Goal: Information Seeking & Learning: Learn about a topic

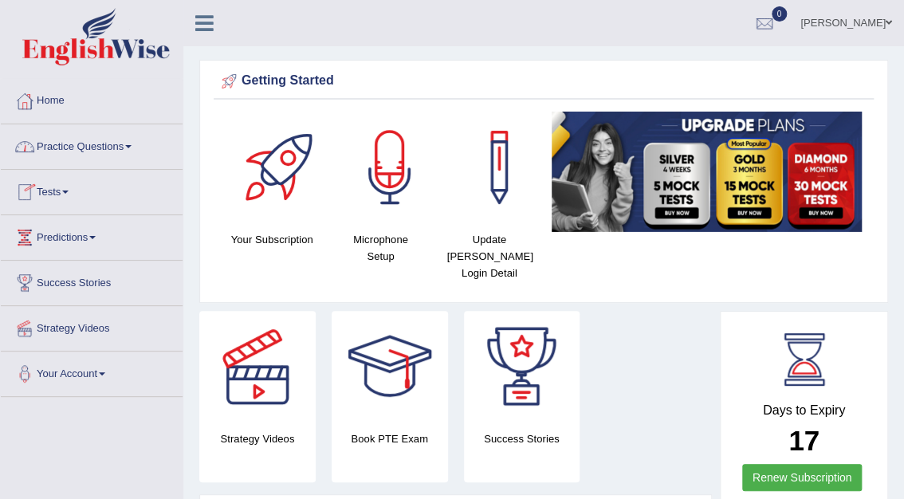
click at [67, 145] on link "Practice Questions" at bounding box center [92, 144] width 182 height 40
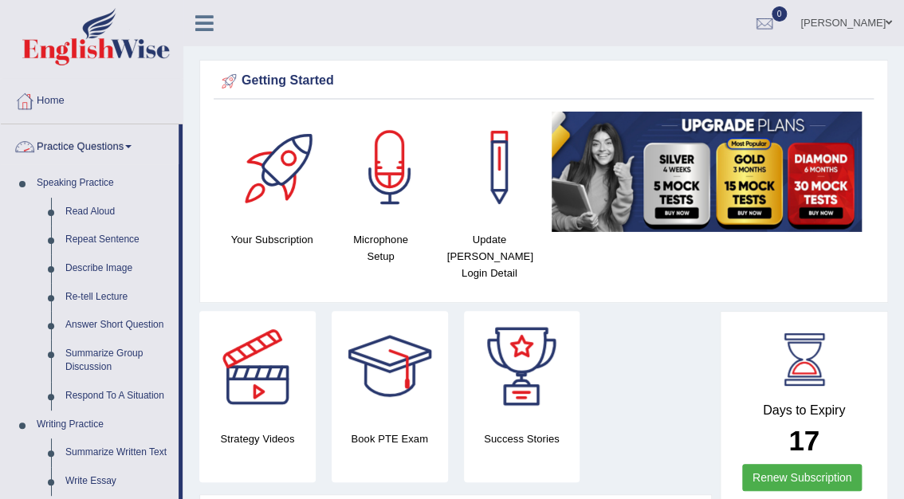
click at [67, 144] on link "Practice Questions" at bounding box center [90, 144] width 178 height 40
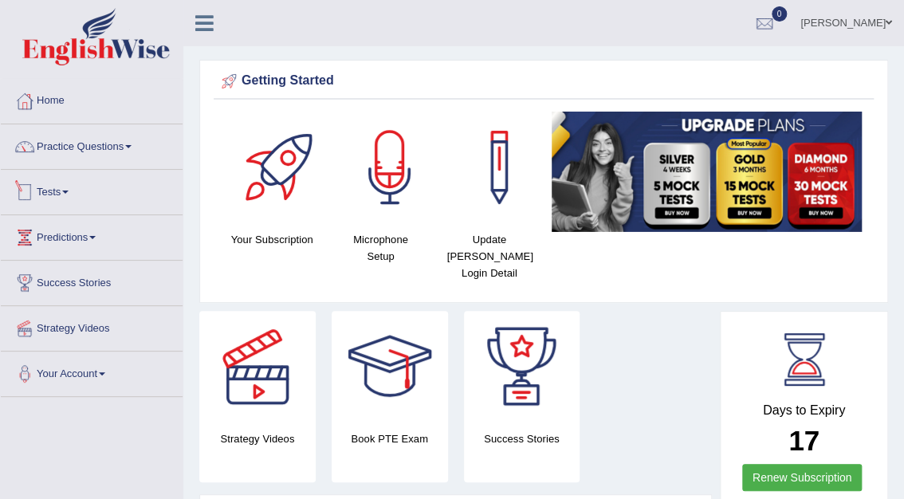
click at [57, 190] on link "Tests" at bounding box center [92, 190] width 182 height 40
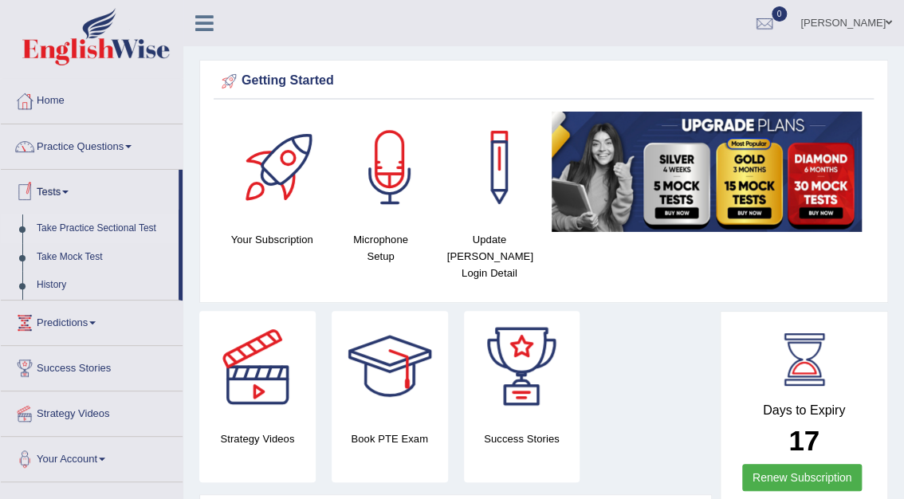
click at [68, 228] on link "Take Practice Sectional Test" at bounding box center [104, 229] width 149 height 29
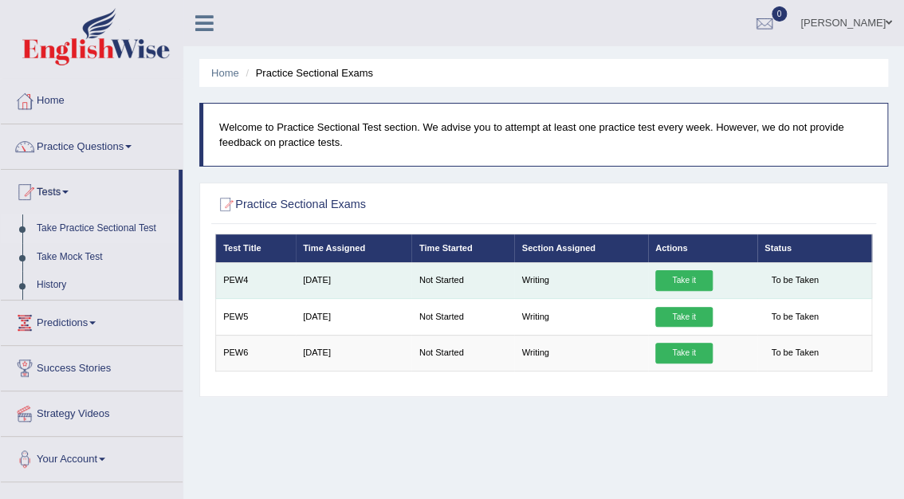
click at [673, 279] on link "Take it" at bounding box center [684, 280] width 57 height 21
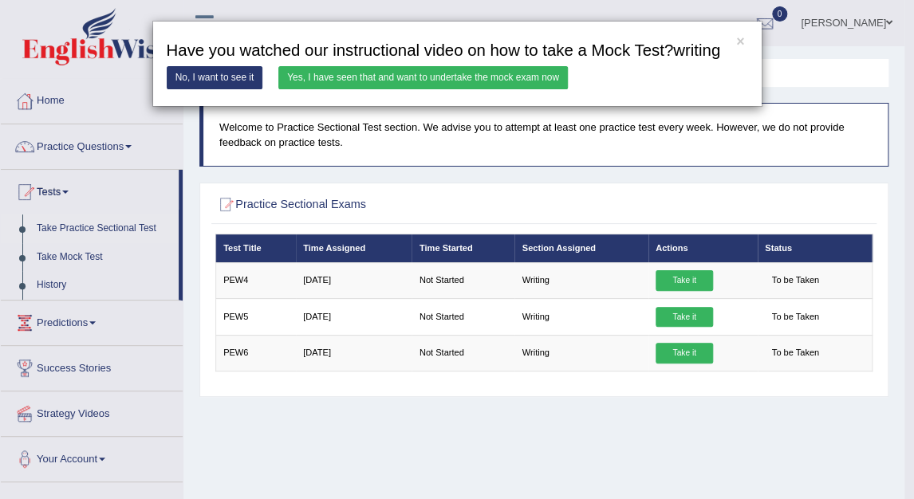
click at [236, 77] on link "No, I want to see it" at bounding box center [215, 77] width 97 height 23
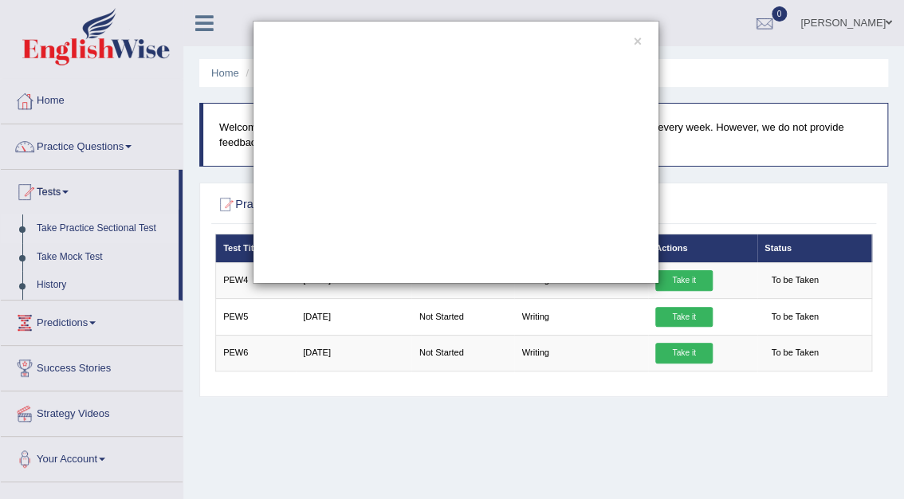
click at [81, 319] on div "×" at bounding box center [452, 249] width 904 height 499
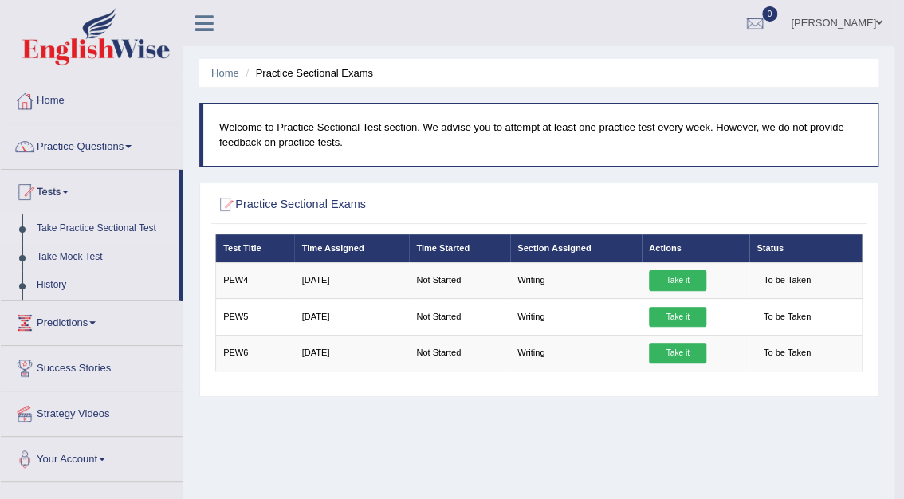
click at [81, 320] on link "Predictions" at bounding box center [92, 321] width 182 height 40
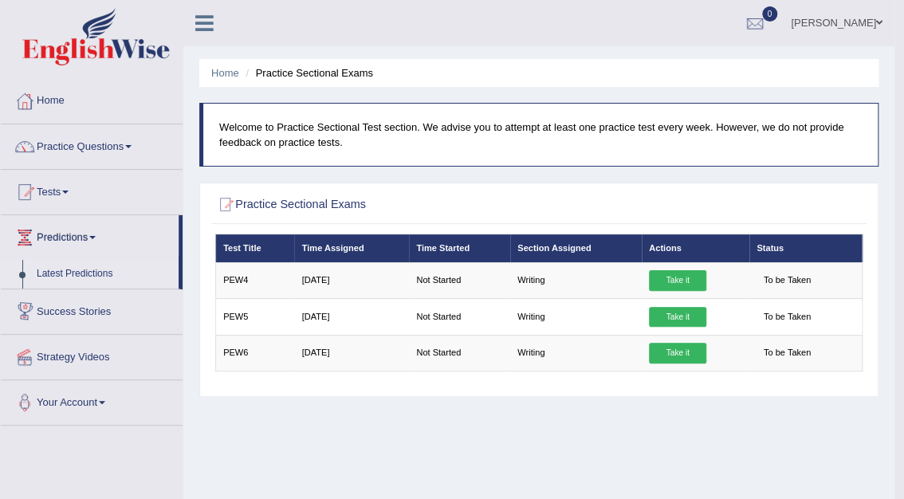
click at [82, 273] on link "Latest Predictions" at bounding box center [104, 274] width 149 height 29
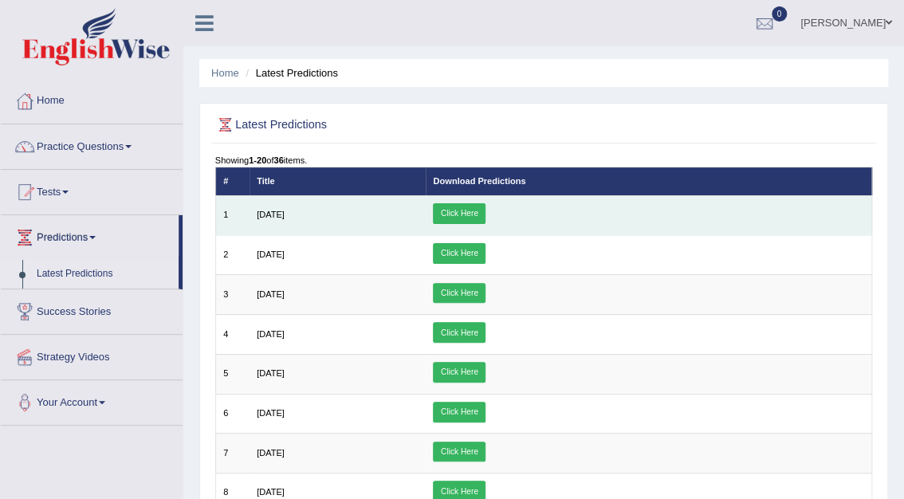
click at [486, 219] on link "Click Here" at bounding box center [459, 213] width 53 height 21
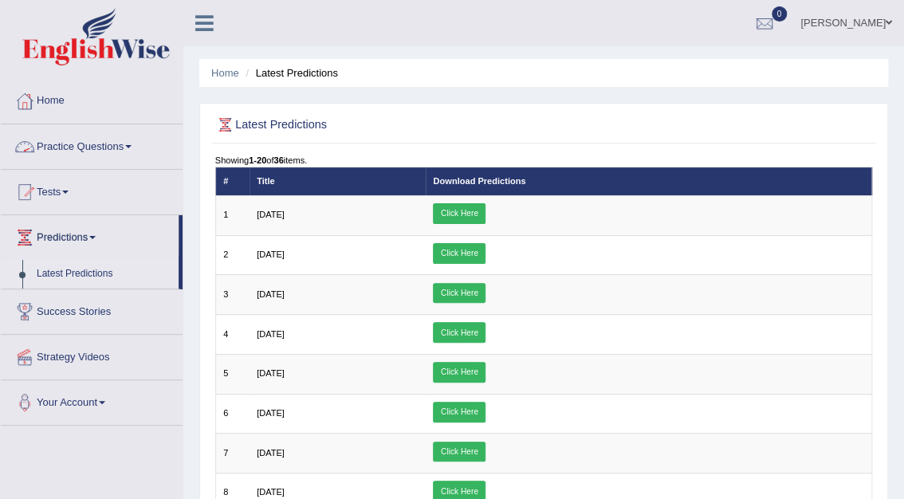
click at [104, 145] on link "Practice Questions" at bounding box center [92, 144] width 182 height 40
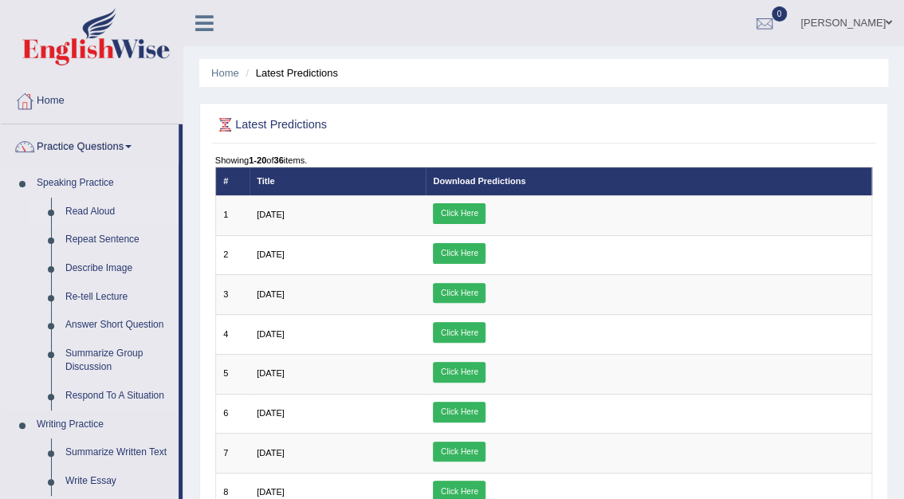
click at [91, 210] on link "Read Aloud" at bounding box center [118, 212] width 120 height 29
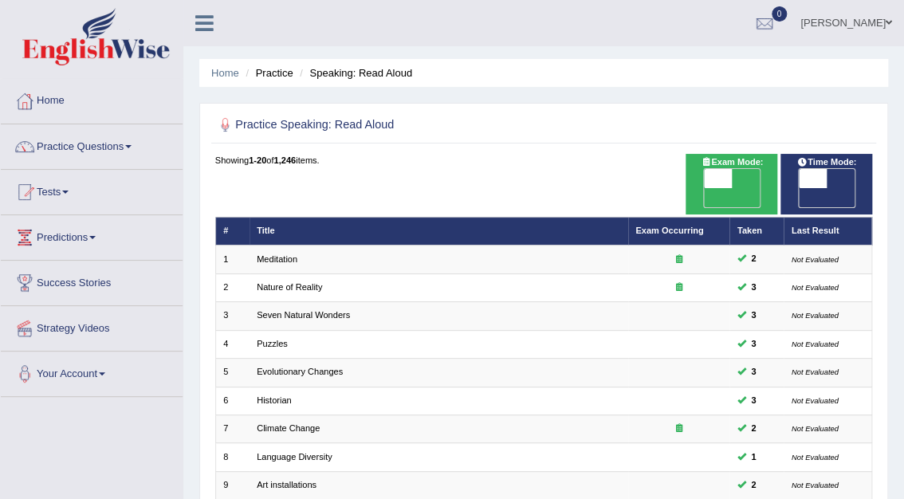
scroll to position [419, 0]
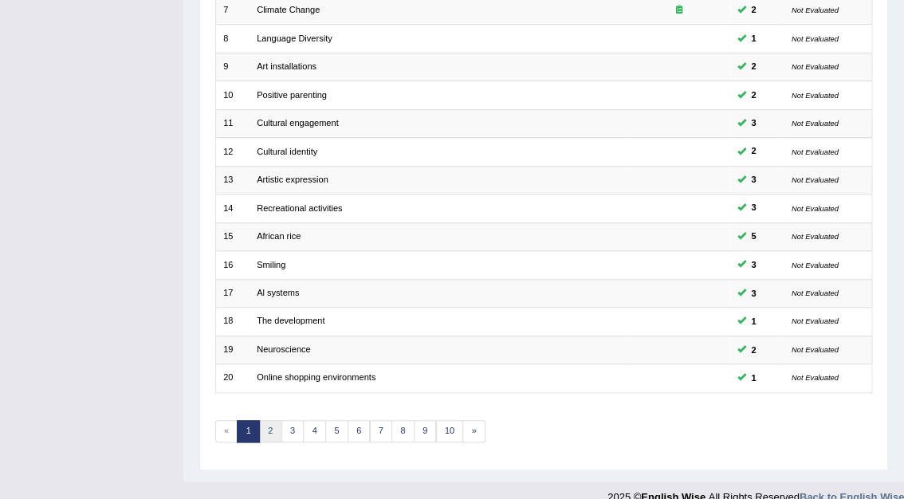
click at [269, 420] on link "2" at bounding box center [270, 431] width 23 height 22
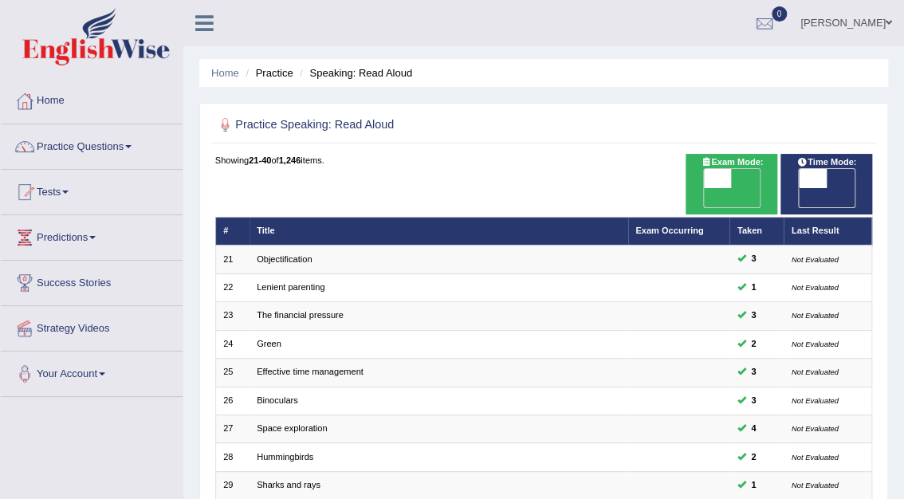
scroll to position [419, 0]
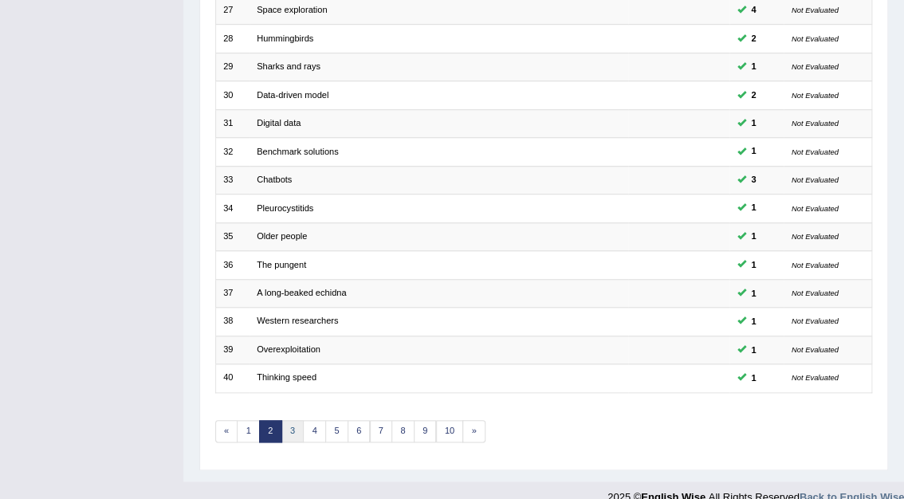
click at [290, 420] on link "3" at bounding box center [293, 431] width 23 height 22
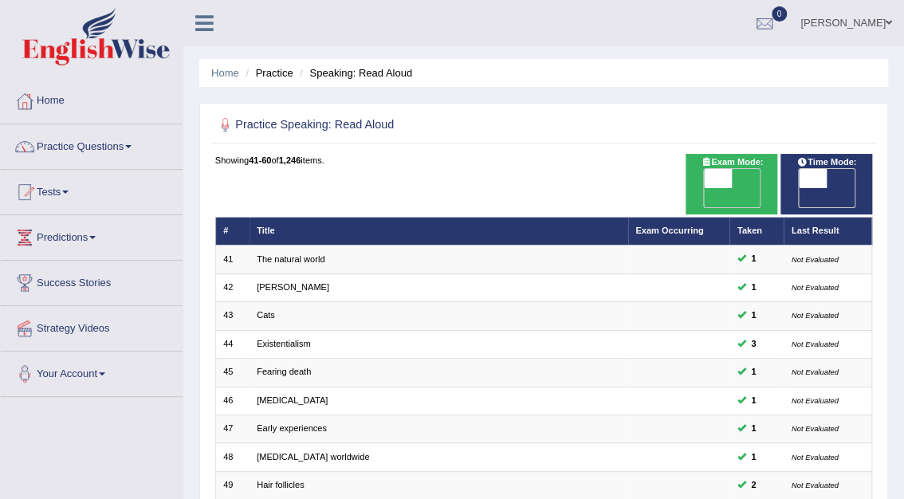
scroll to position [419, 0]
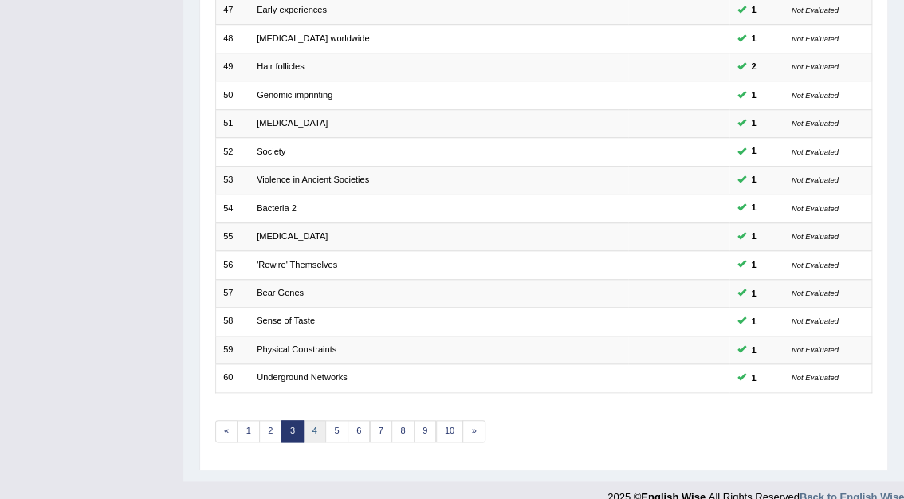
click at [315, 420] on link "4" at bounding box center [314, 431] width 23 height 22
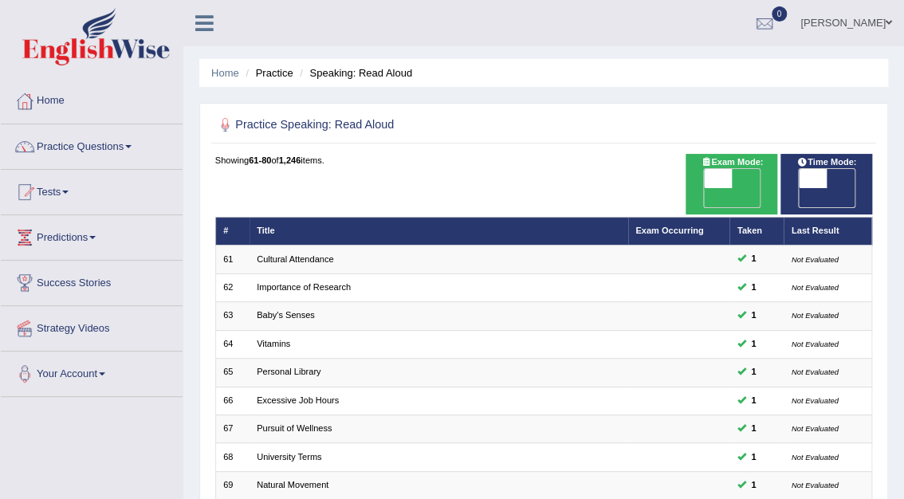
scroll to position [419, 0]
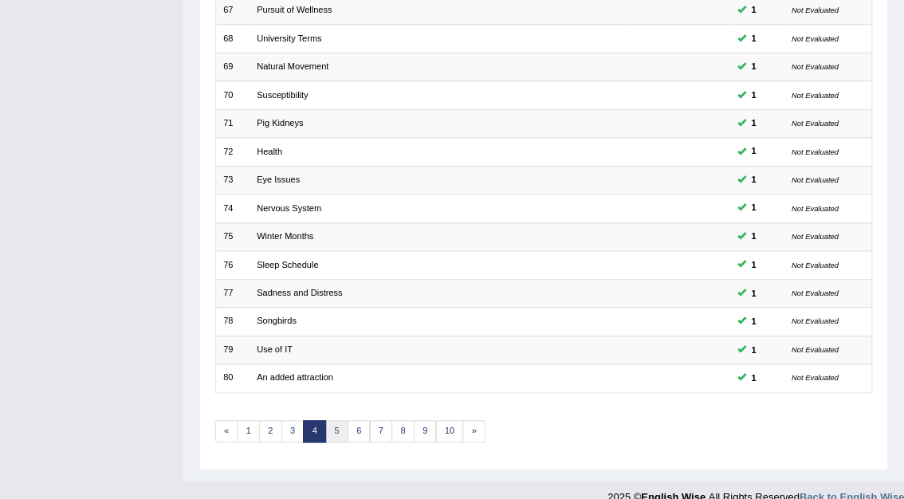
click at [341, 420] on link "5" at bounding box center [336, 431] width 23 height 22
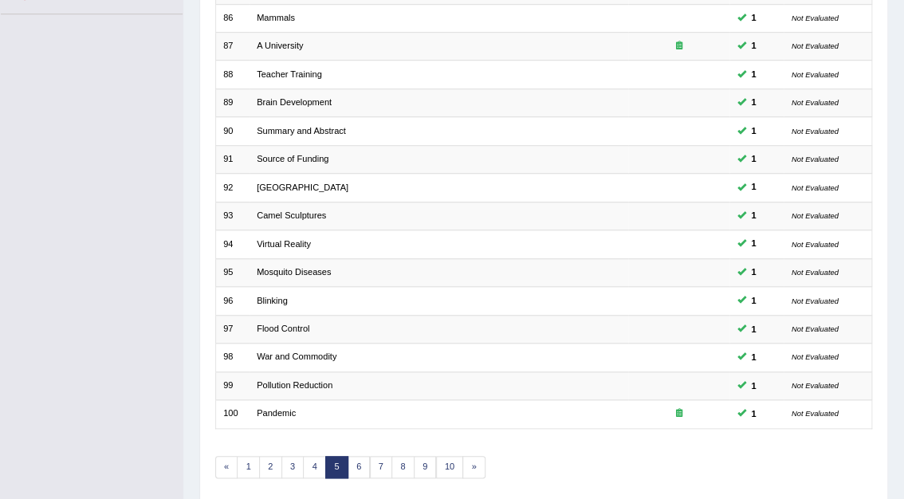
scroll to position [419, 0]
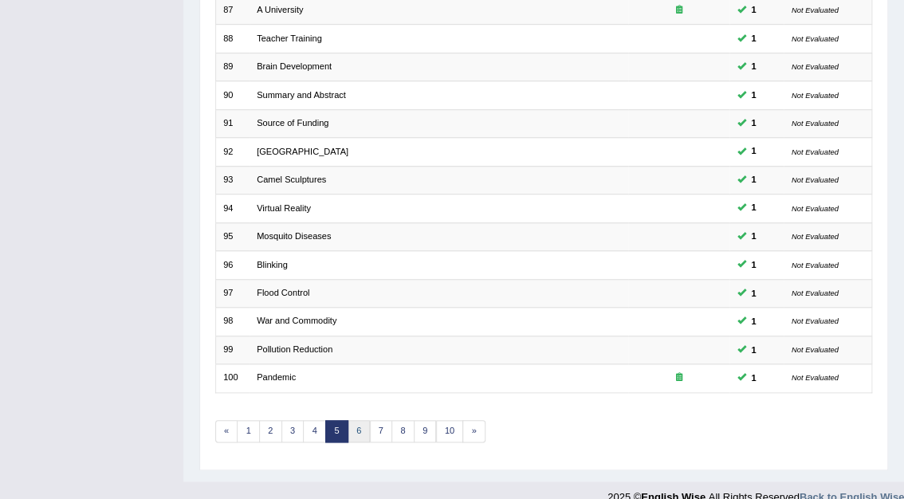
click at [360, 420] on link "6" at bounding box center [359, 431] width 23 height 22
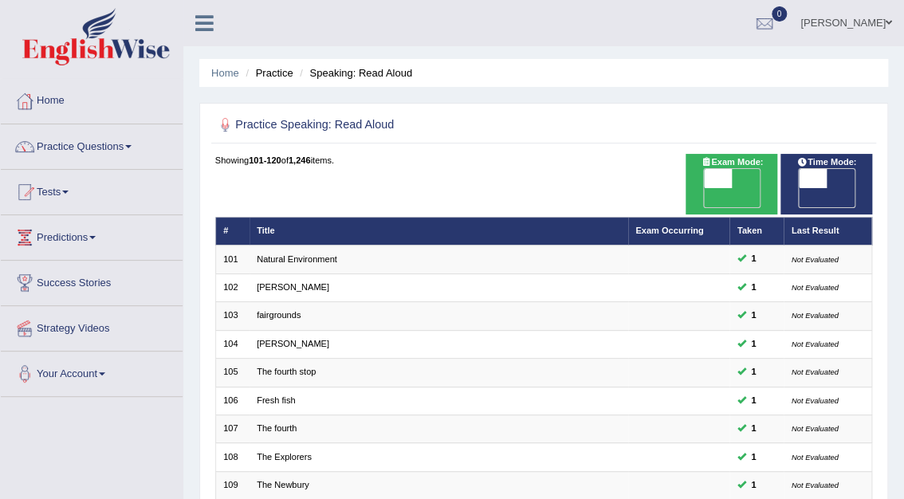
scroll to position [419, 0]
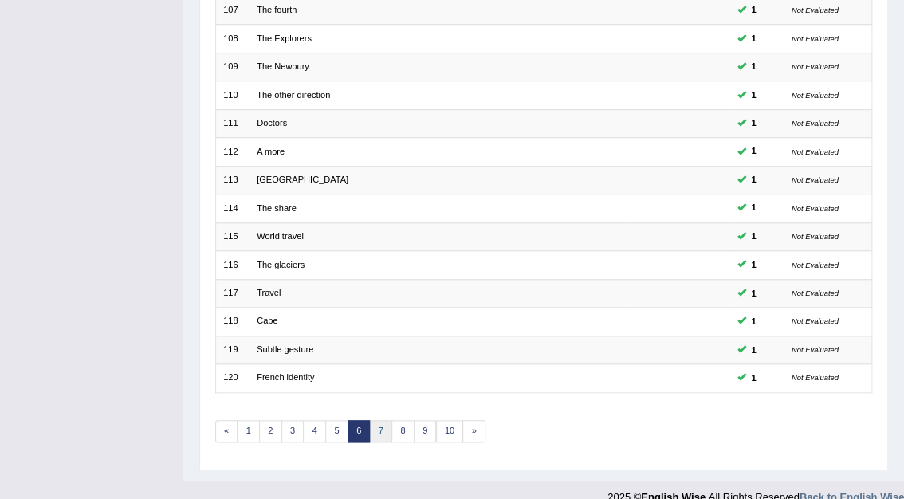
click at [380, 420] on link "7" at bounding box center [381, 431] width 23 height 22
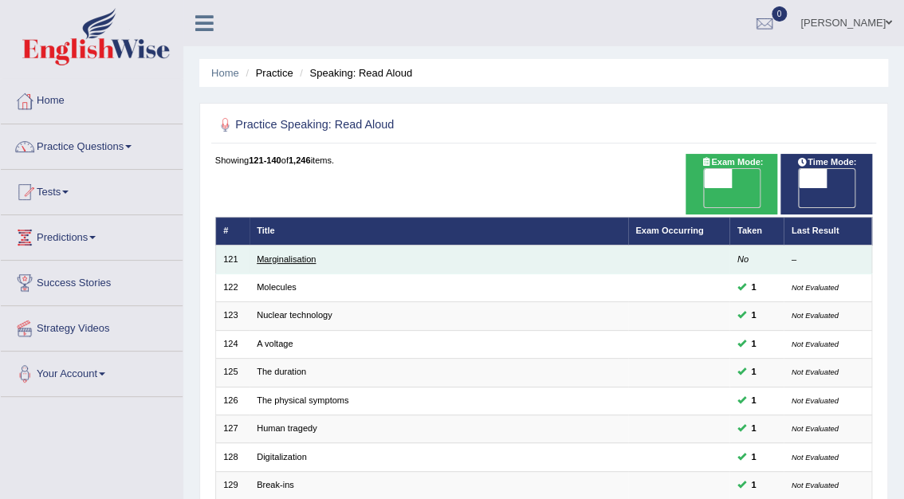
click at [287, 254] on link "Marginalisation" at bounding box center [286, 259] width 59 height 10
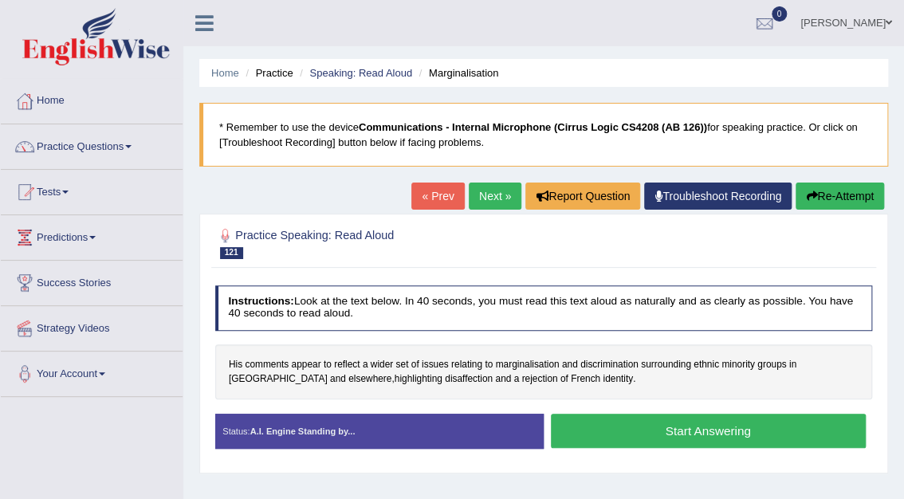
click at [684, 431] on button "Start Answering" at bounding box center [708, 431] width 315 height 34
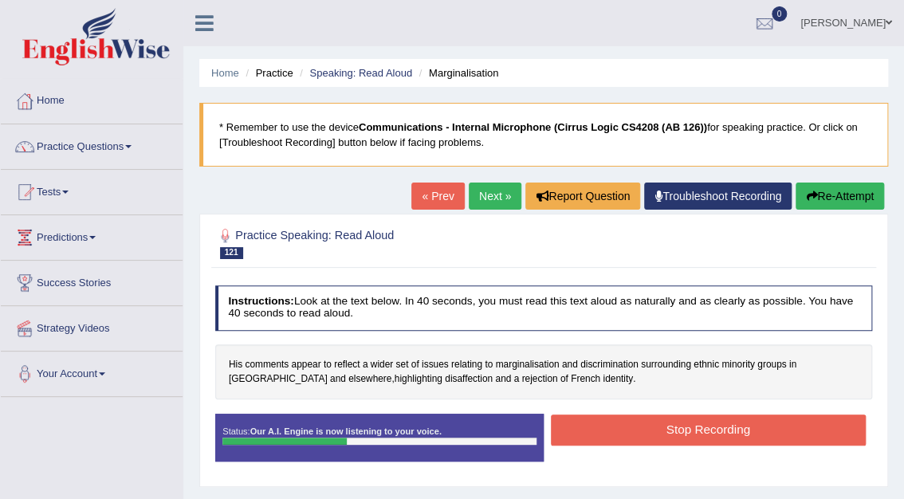
click at [684, 431] on button "Stop Recording" at bounding box center [708, 430] width 315 height 31
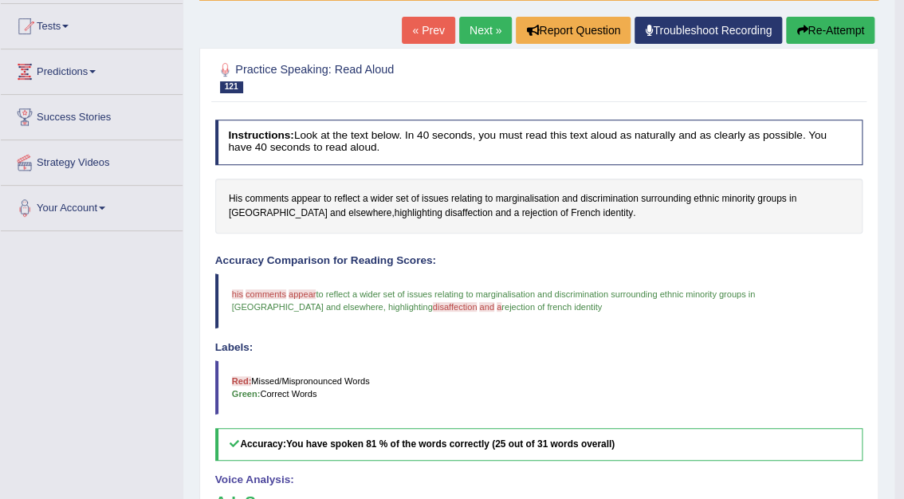
scroll to position [103, 0]
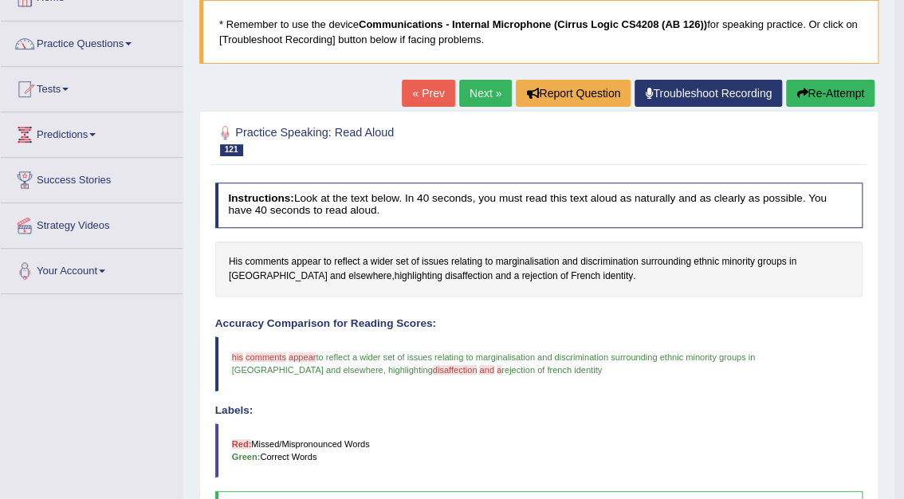
click at [489, 92] on link "Next »" at bounding box center [485, 93] width 53 height 27
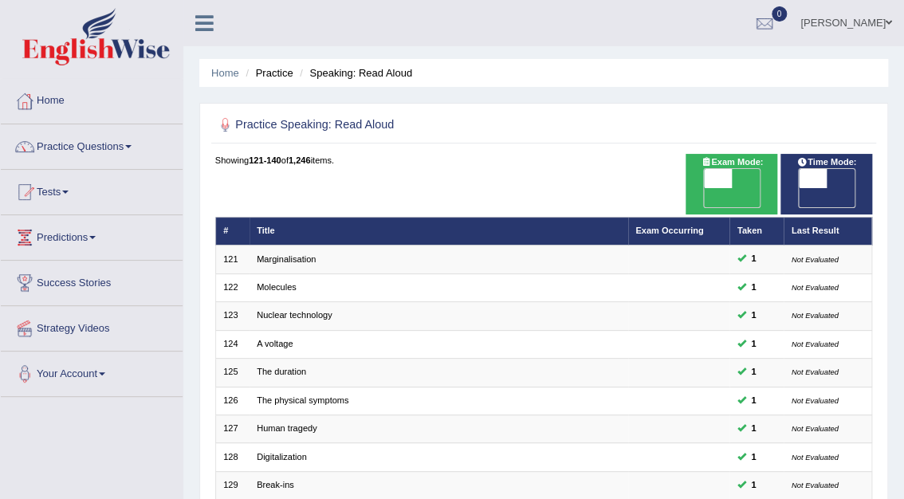
scroll to position [419, 0]
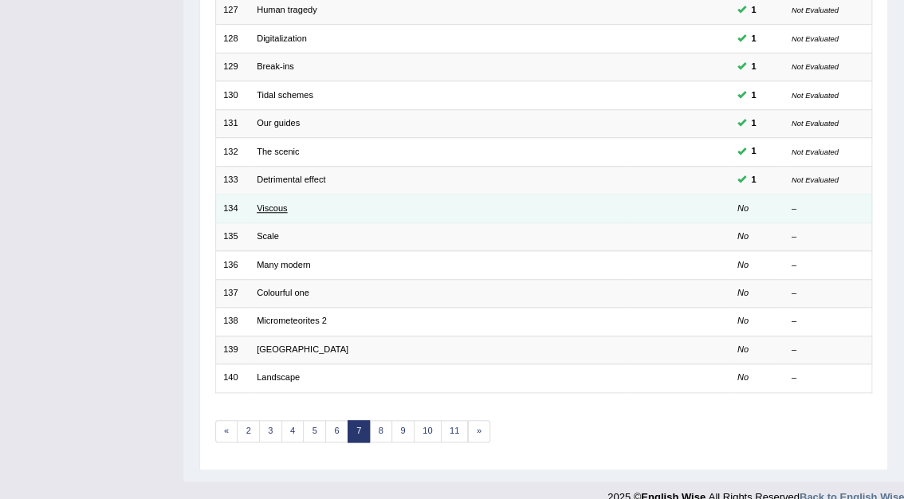
click at [268, 203] on link "Viscous" at bounding box center [272, 208] width 30 height 10
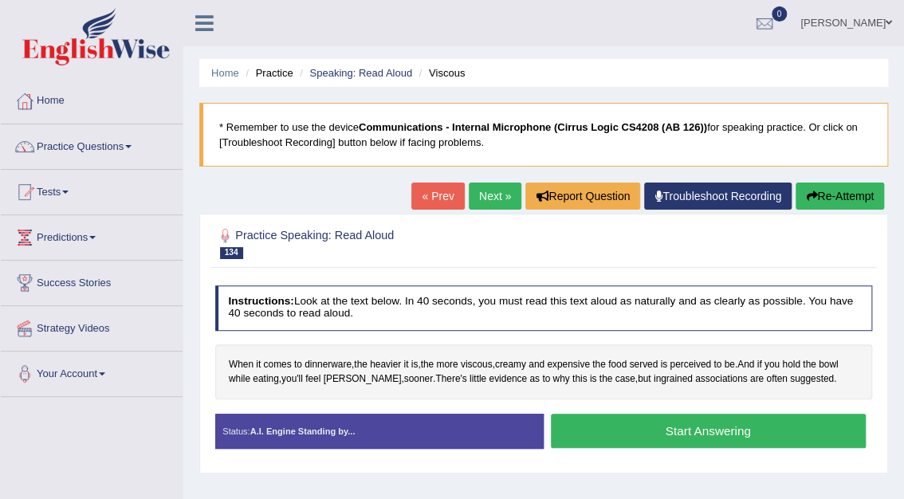
click at [727, 437] on button "Start Answering" at bounding box center [708, 431] width 315 height 34
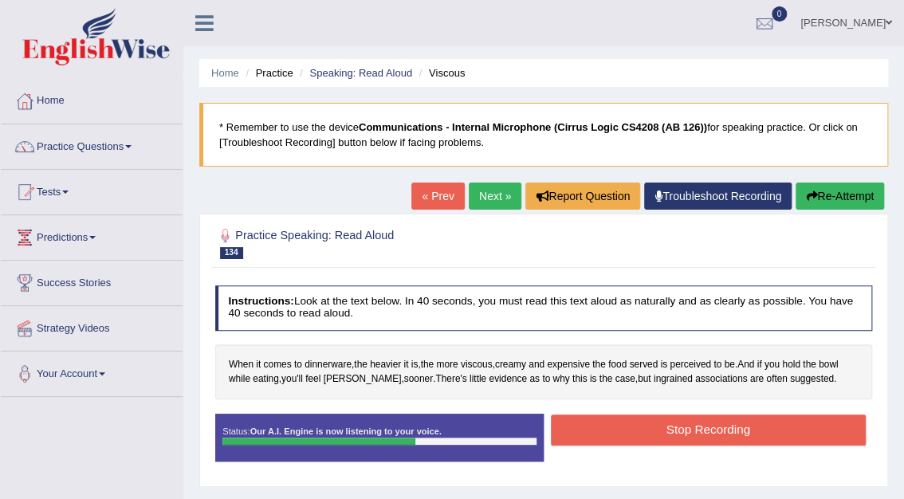
click at [727, 437] on button "Stop Recording" at bounding box center [708, 430] width 315 height 31
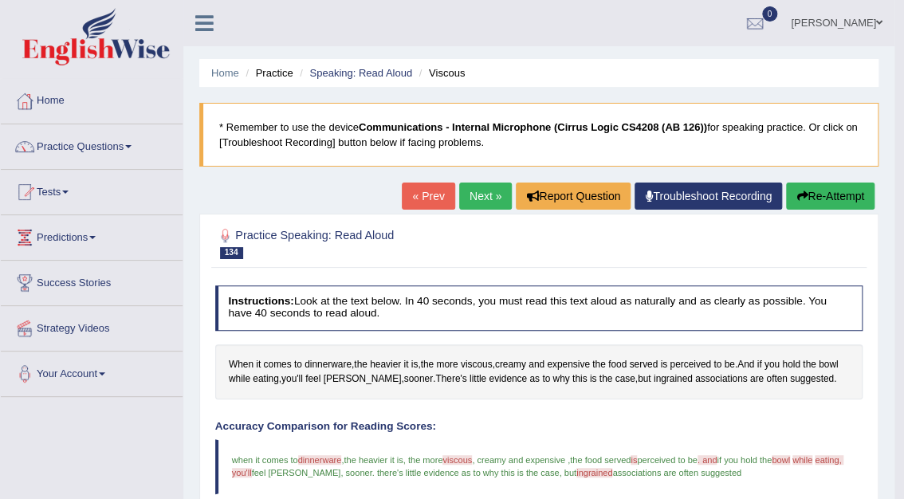
click at [500, 191] on link "Next »" at bounding box center [485, 196] width 53 height 27
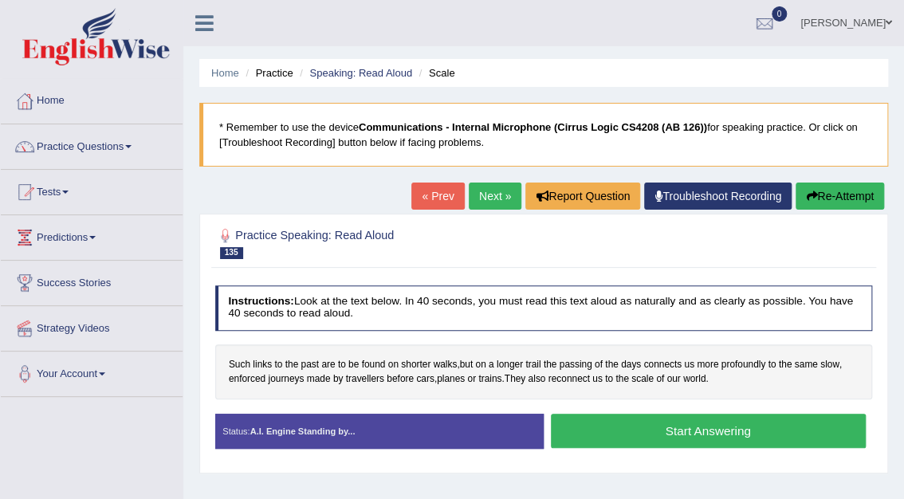
click at [707, 434] on button "Start Answering" at bounding box center [708, 431] width 315 height 34
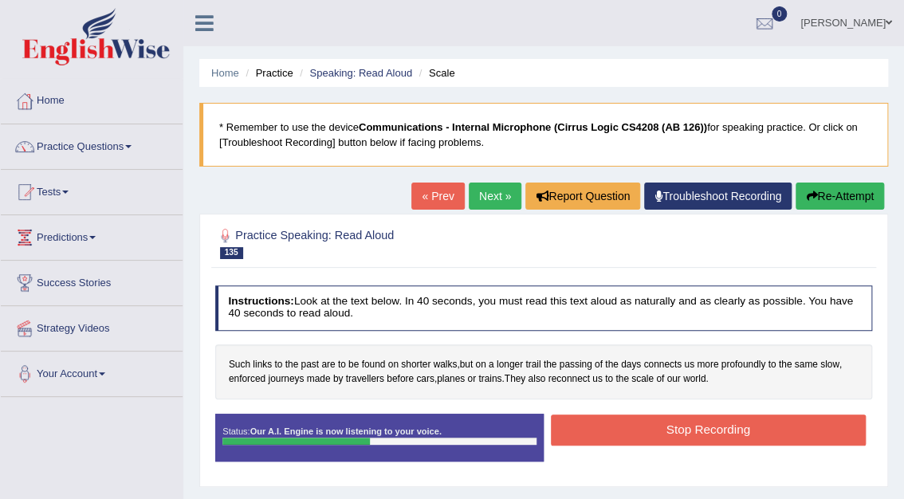
click at [705, 428] on button "Stop Recording" at bounding box center [708, 430] width 315 height 31
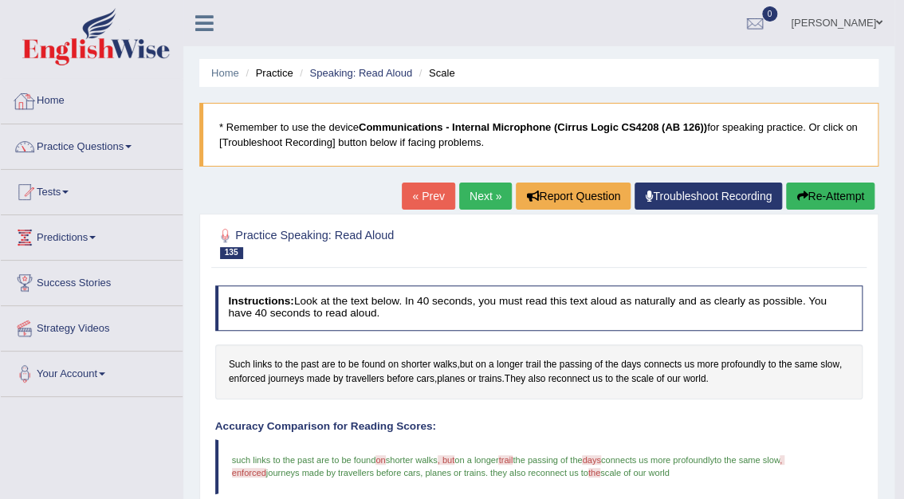
click at [56, 104] on link "Home" at bounding box center [92, 99] width 182 height 40
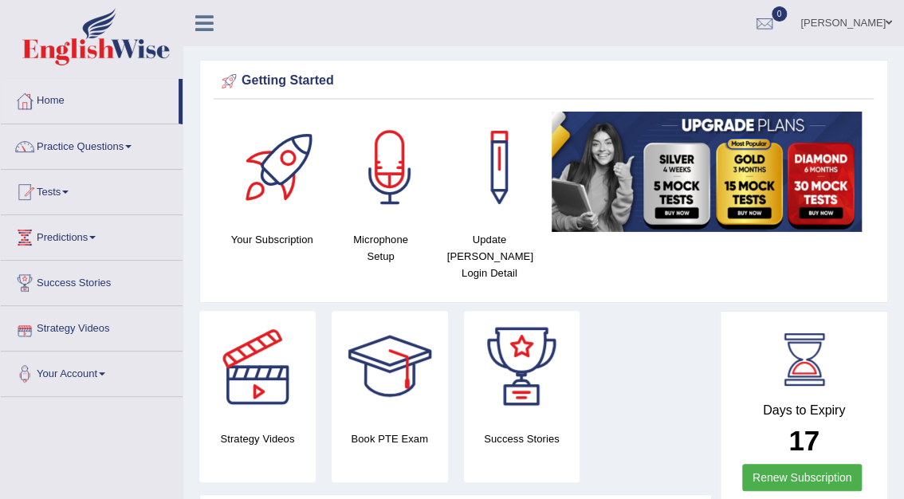
click at [93, 325] on link "Strategy Videos" at bounding box center [92, 326] width 182 height 40
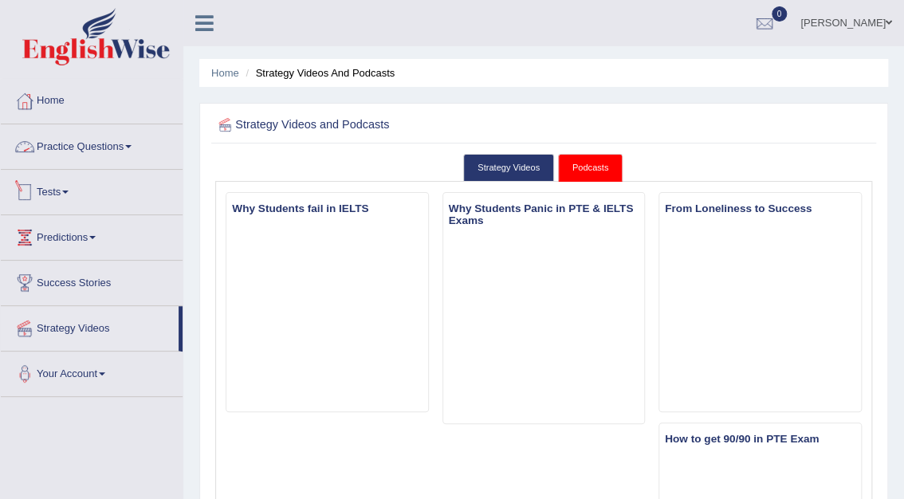
click at [57, 190] on link "Tests" at bounding box center [92, 190] width 182 height 40
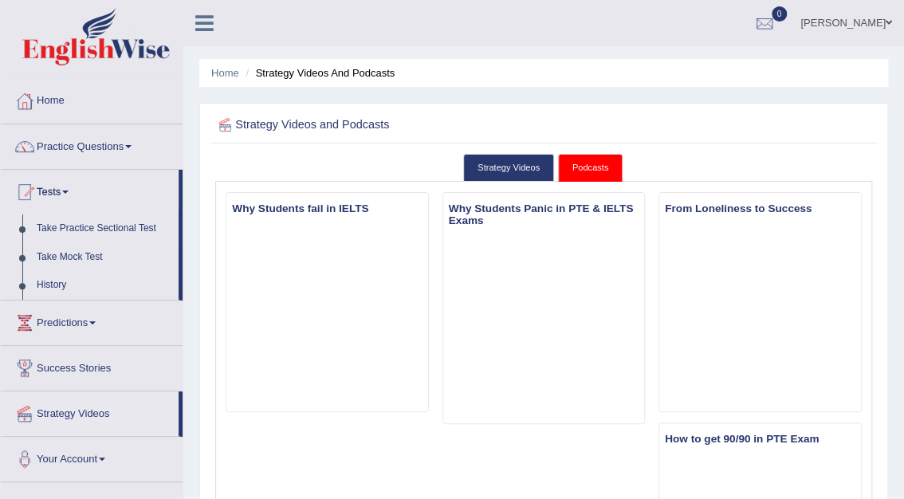
click at [85, 226] on link "Take Practice Sectional Test" at bounding box center [104, 229] width 149 height 29
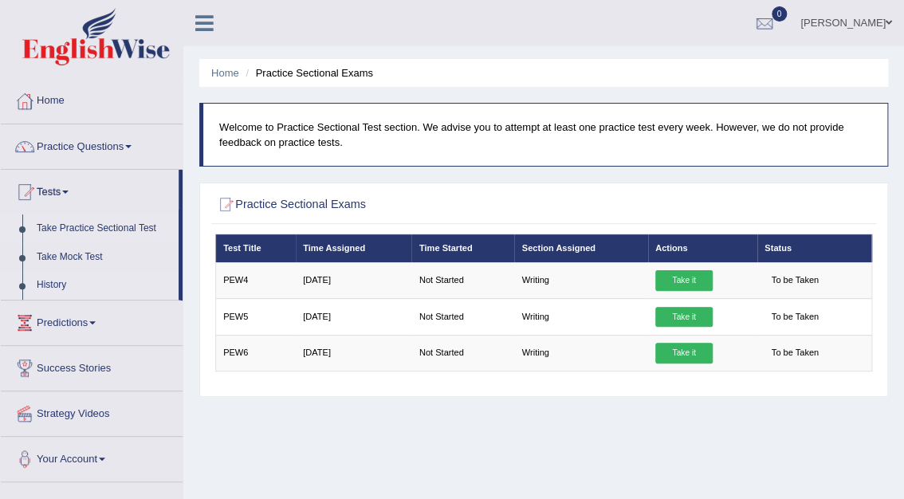
click at [45, 286] on link "History" at bounding box center [104, 285] width 149 height 29
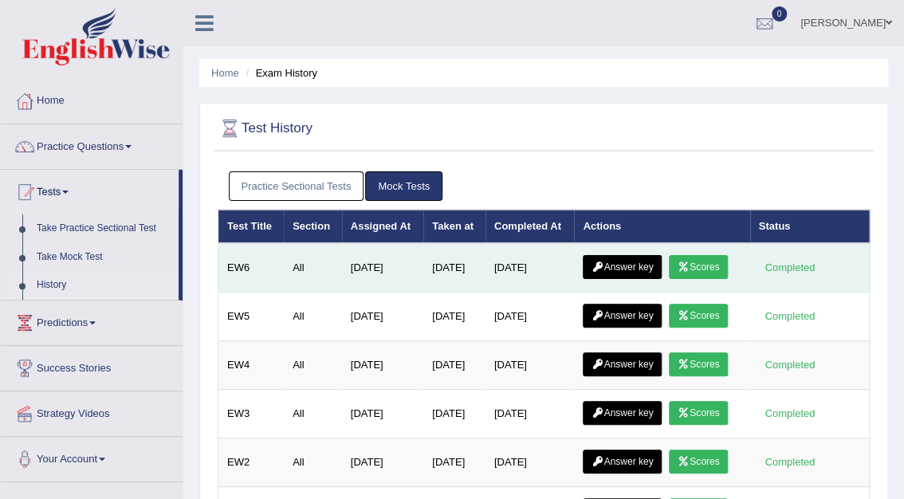
click at [700, 264] on link "Scores" at bounding box center [698, 267] width 59 height 24
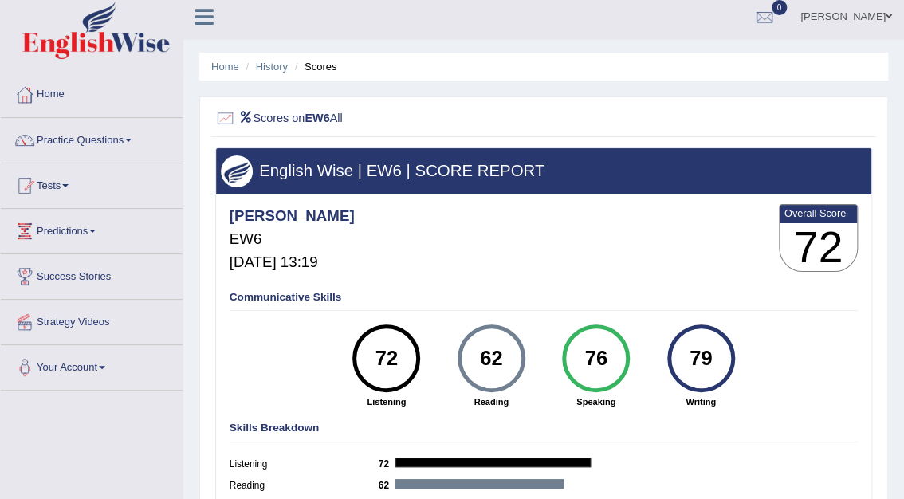
scroll to position [6, 0]
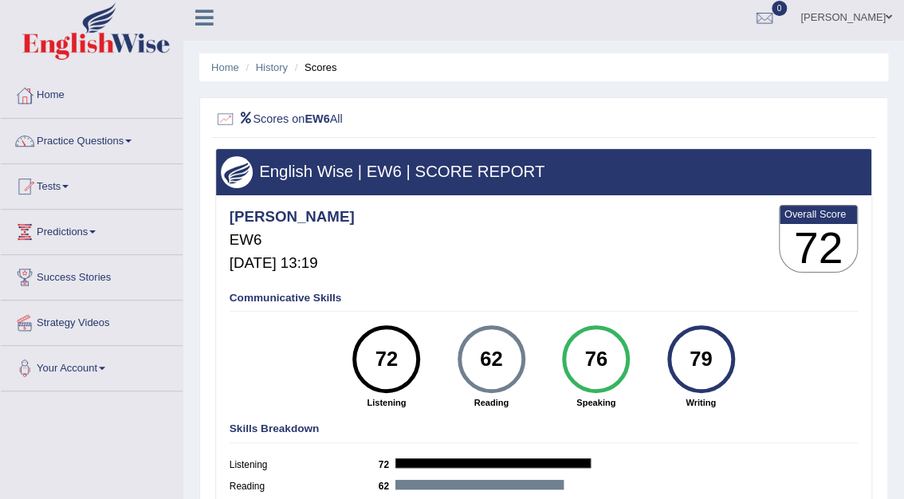
click at [96, 142] on link "Practice Questions" at bounding box center [92, 139] width 182 height 40
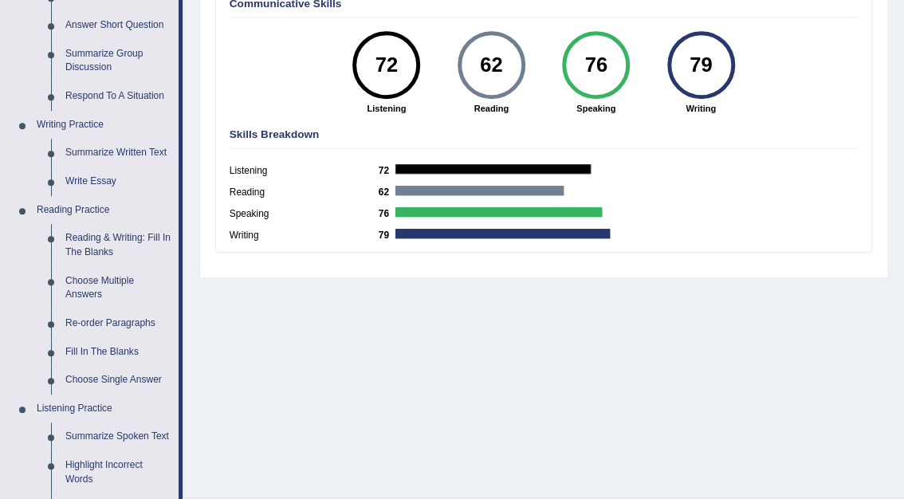
scroll to position [307, 0]
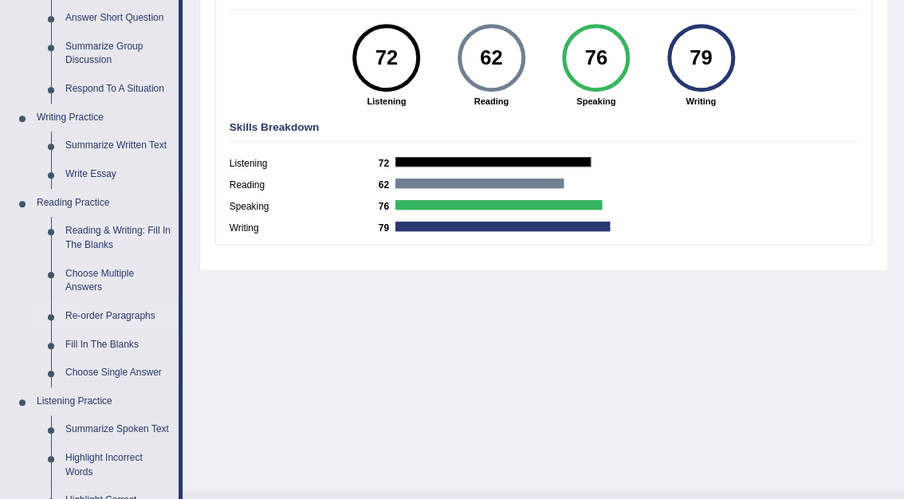
click at [105, 313] on link "Re-order Paragraphs" at bounding box center [118, 316] width 120 height 29
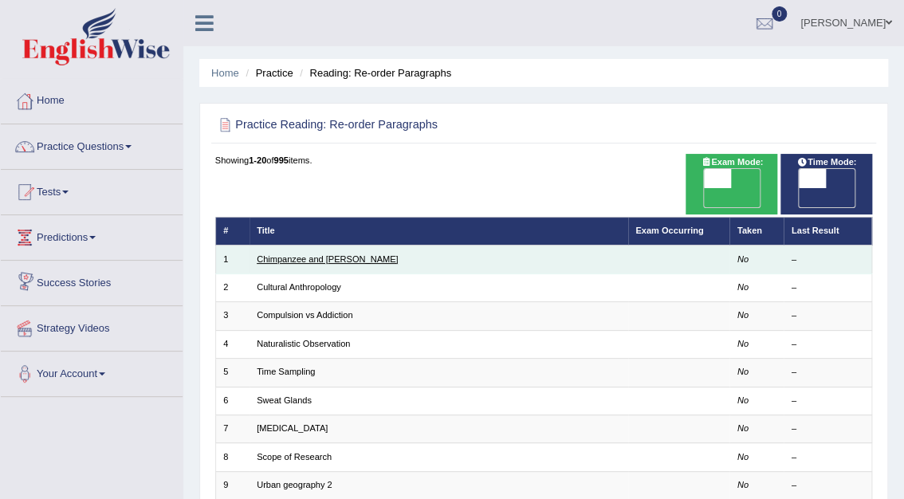
click at [309, 254] on link "Chimpanzee and [PERSON_NAME]" at bounding box center [327, 259] width 141 height 10
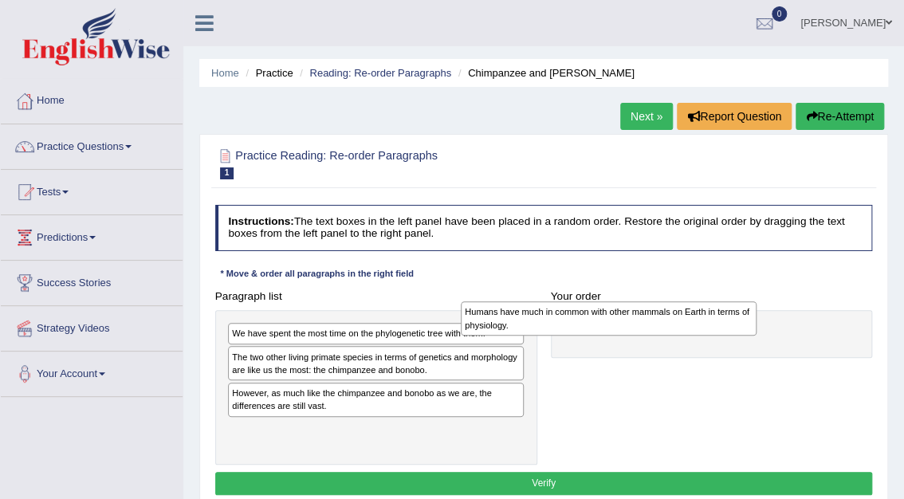
drag, startPoint x: 272, startPoint y: 408, endPoint x: 557, endPoint y: 331, distance: 295.1
click at [557, 331] on div "Humans have much in common with other mammals on Earth in terms of physiology." at bounding box center [609, 318] width 297 height 34
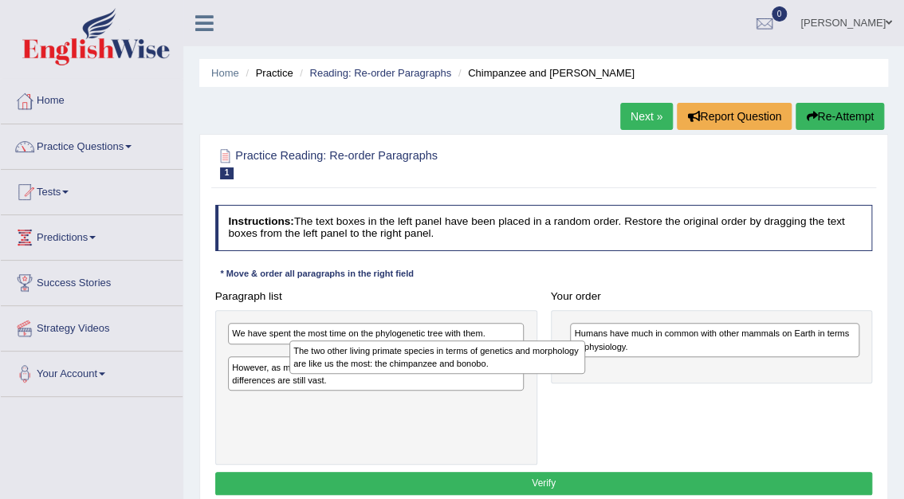
drag, startPoint x: 341, startPoint y: 365, endPoint x: 553, endPoint y: 367, distance: 211.4
click at [553, 367] on div "The two other living primate species in terms of genetics and morphology are li…" at bounding box center [438, 358] width 297 height 34
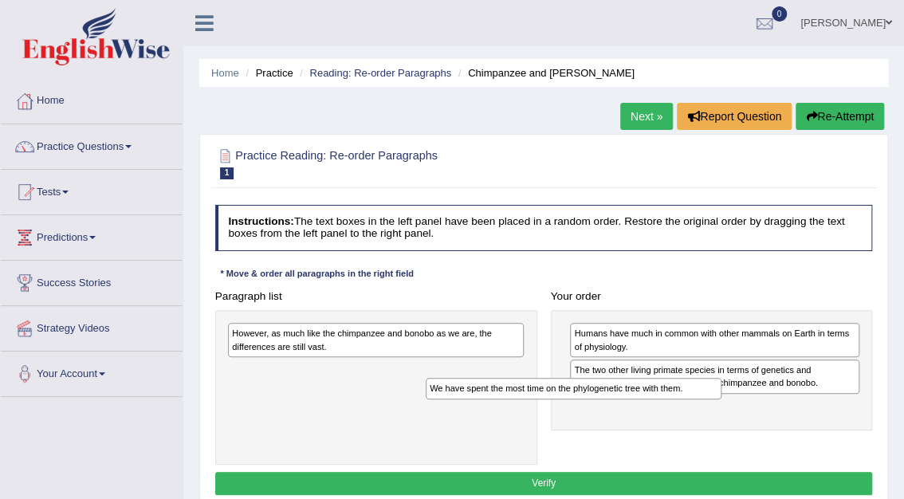
drag, startPoint x: 387, startPoint y: 332, endPoint x: 653, endPoint y: 405, distance: 276.3
click at [652, 405] on div "Paragraph list We have spent the most time on the phylogenetic tree with them. …" at bounding box center [544, 375] width 672 height 180
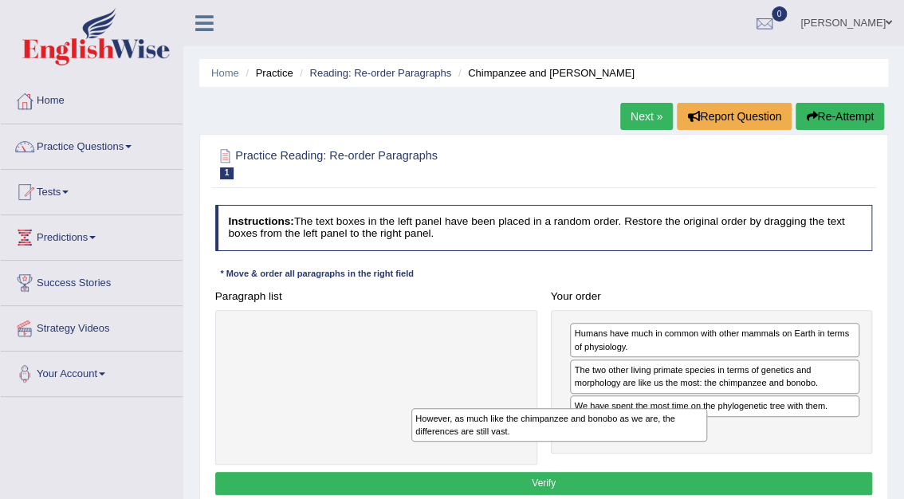
drag, startPoint x: 384, startPoint y: 343, endPoint x: 646, endPoint y: 451, distance: 283.2
click at [646, 451] on div "Paragraph list However, as much like the chimpanzee and bonobo as we are, the d…" at bounding box center [544, 375] width 672 height 180
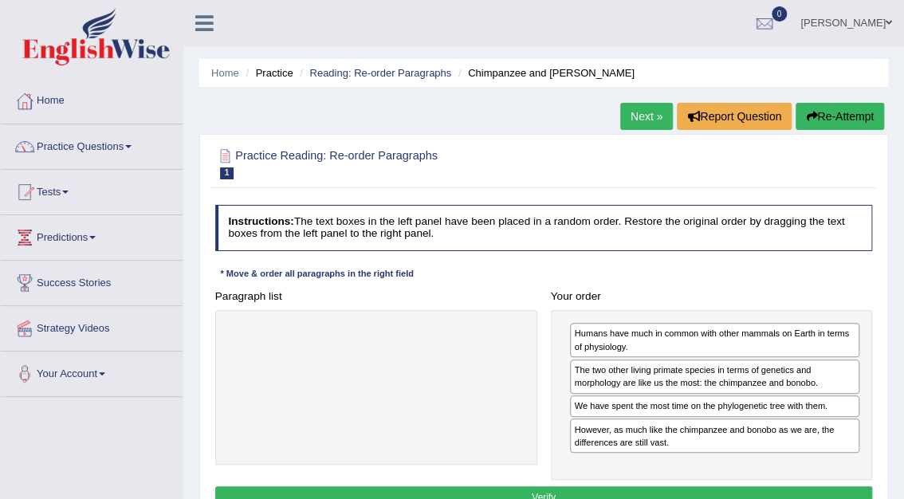
click at [557, 491] on button "Verify" at bounding box center [544, 498] width 658 height 23
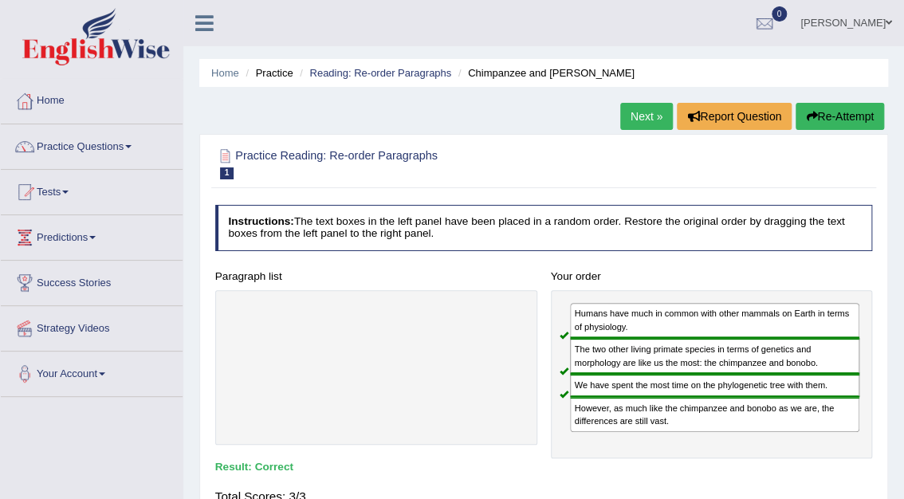
click at [653, 115] on link "Next »" at bounding box center [647, 116] width 53 height 27
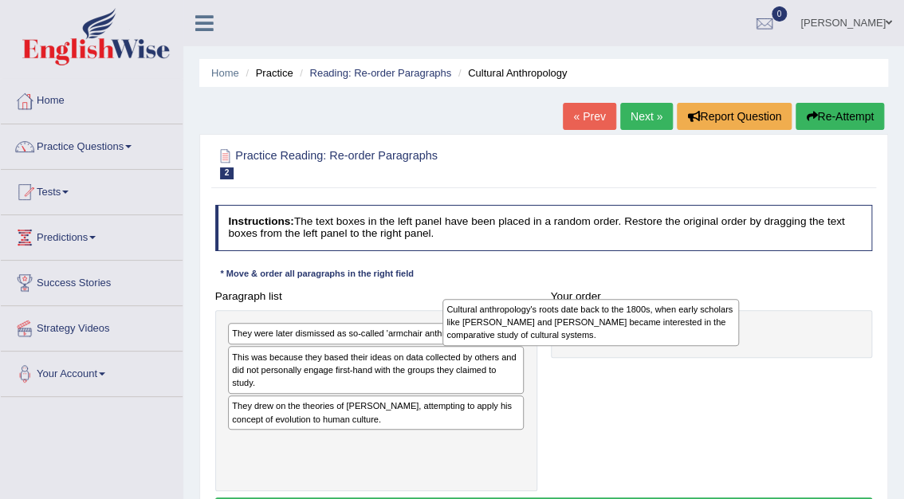
drag, startPoint x: 321, startPoint y: 371, endPoint x: 577, endPoint y: 328, distance: 259.6
click at [577, 328] on div "Cultural anthropology's roots date back to the 1800s, when early scholars like …" at bounding box center [591, 322] width 297 height 47
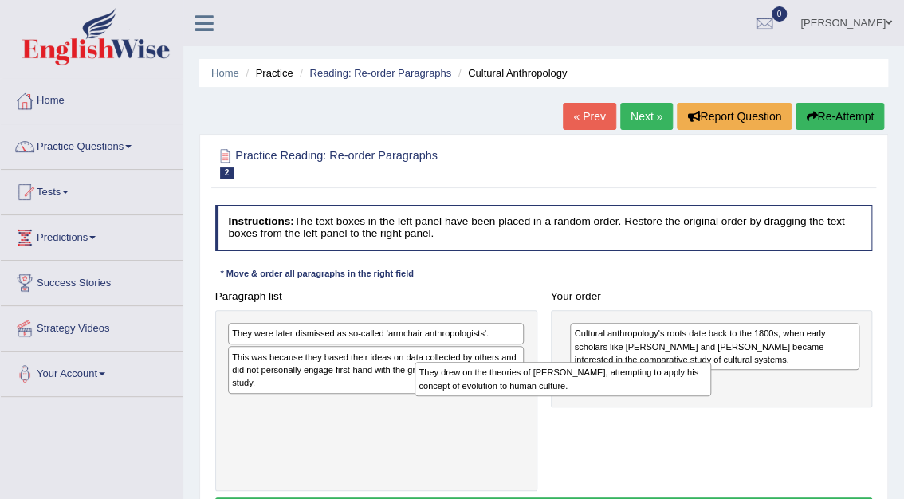
drag, startPoint x: 380, startPoint y: 418, endPoint x: 625, endPoint y: 396, distance: 245.9
click at [625, 396] on div "Paragraph list They were later dismissed as so-called 'armchair anthropologists…" at bounding box center [544, 388] width 672 height 207
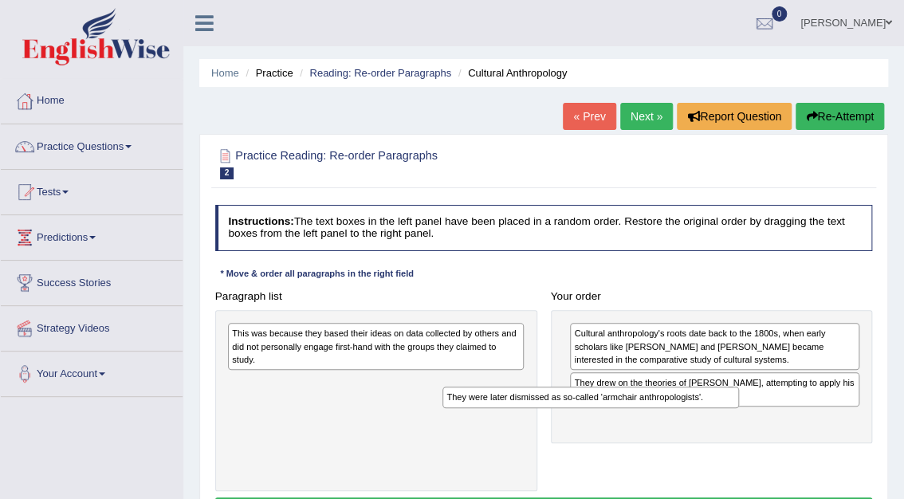
drag, startPoint x: 376, startPoint y: 336, endPoint x: 660, endPoint y: 426, distance: 297.9
click at [660, 426] on div "Paragraph list They were later dismissed as so-called 'armchair anthropologists…" at bounding box center [544, 388] width 672 height 207
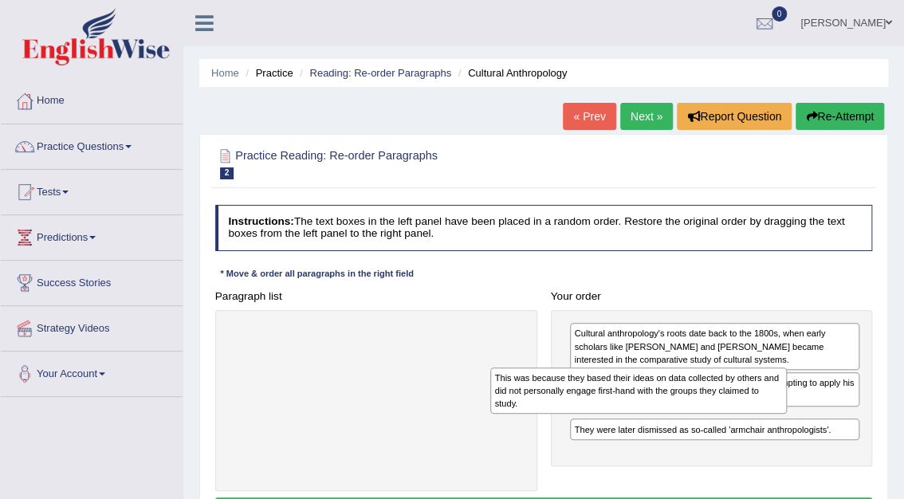
drag, startPoint x: 408, startPoint y: 348, endPoint x: 721, endPoint y: 408, distance: 318.3
click at [721, 408] on div "This was because they based their ideas on data collected by others and did not…" at bounding box center [639, 391] width 297 height 47
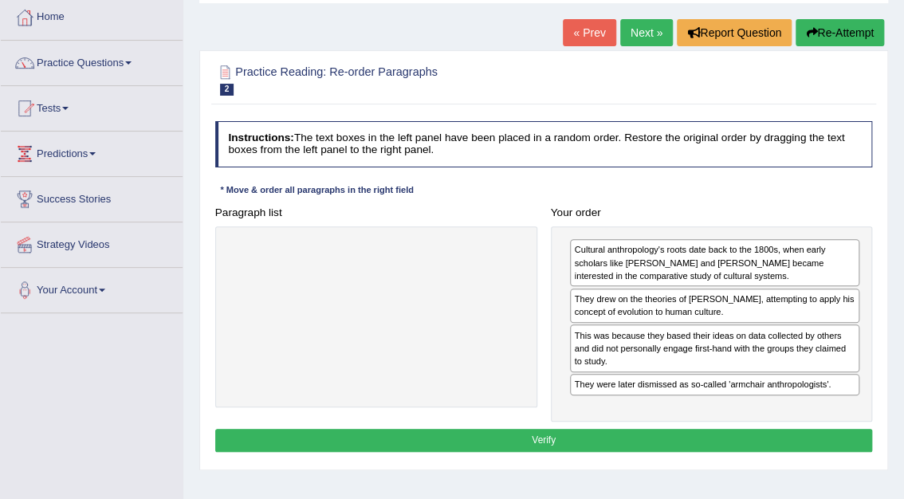
scroll to position [144, 0]
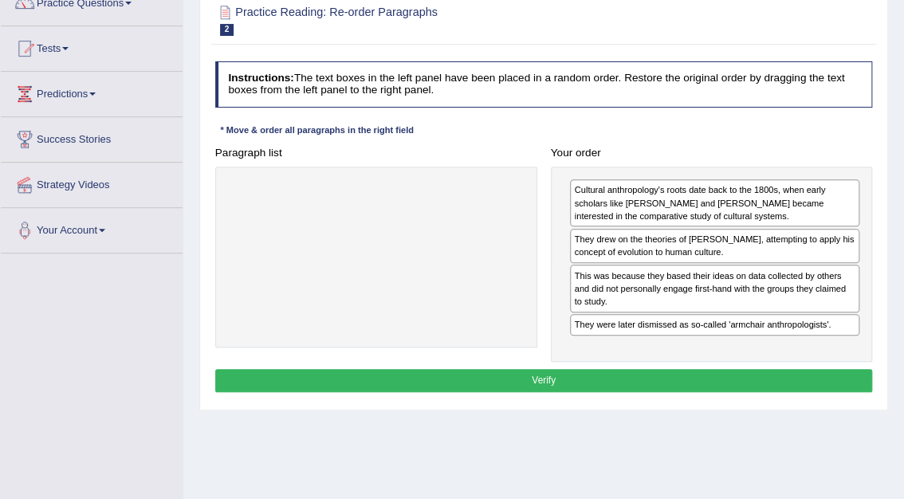
click at [568, 377] on button "Verify" at bounding box center [544, 380] width 658 height 23
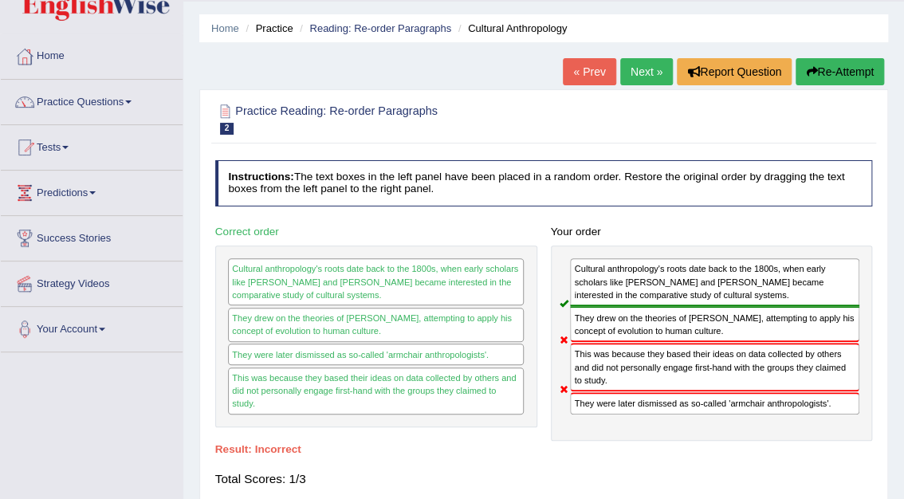
scroll to position [0, 0]
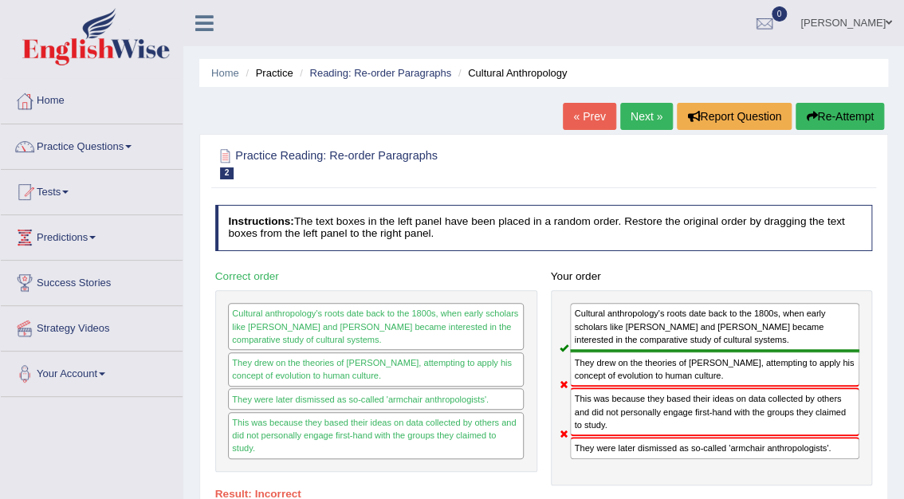
click at [649, 118] on link "Next »" at bounding box center [647, 116] width 53 height 27
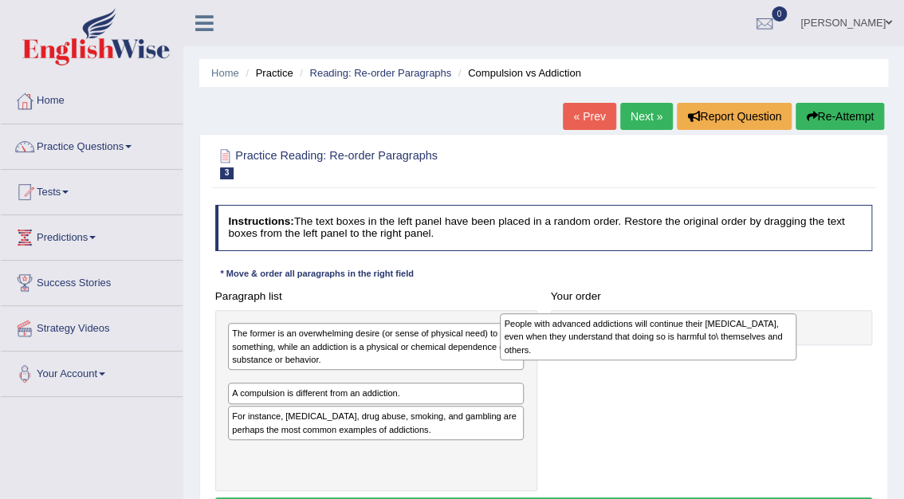
drag, startPoint x: 290, startPoint y: 408, endPoint x: 641, endPoint y: 348, distance: 356.0
click at [641, 348] on div "People with advanced addictions will continue their [MEDICAL_DATA], even when t…" at bounding box center [648, 336] width 297 height 47
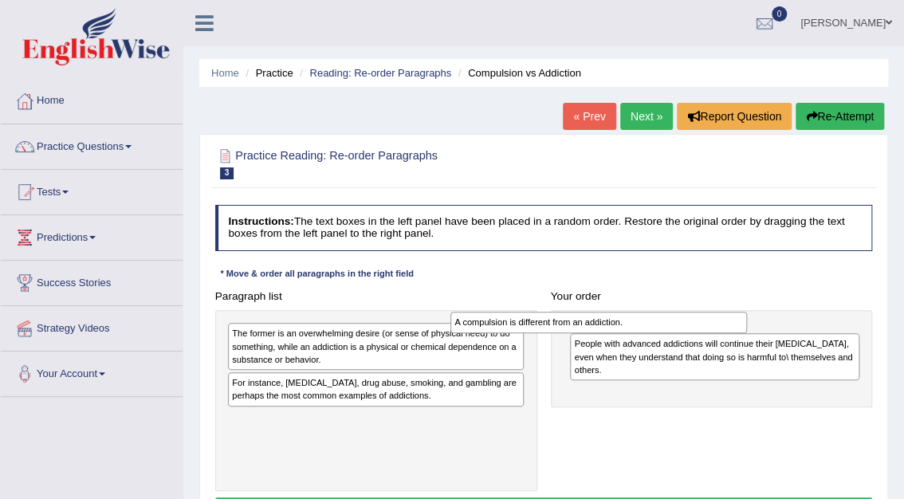
drag, startPoint x: 319, startPoint y: 386, endPoint x: 587, endPoint y: 329, distance: 273.9
click at [587, 329] on div "A compulsion is different from an addiction." at bounding box center [599, 322] width 297 height 21
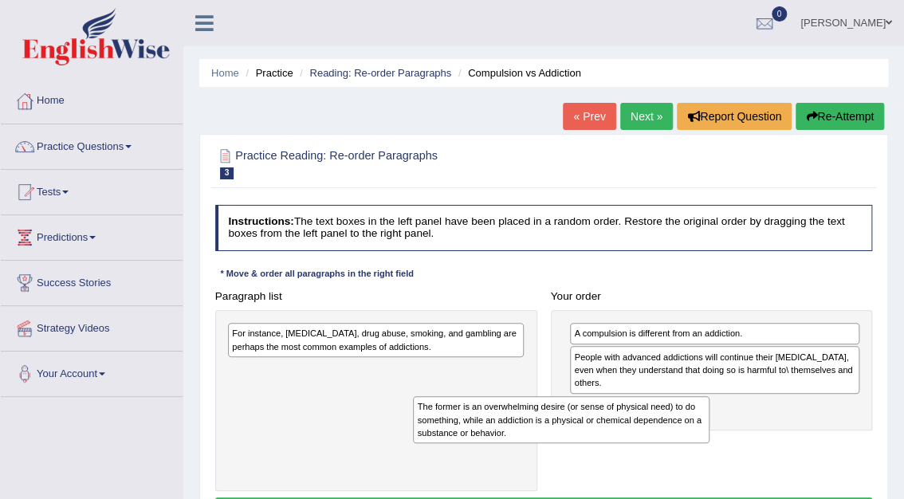
drag, startPoint x: 333, startPoint y: 353, endPoint x: 571, endPoint y: 451, distance: 257.1
click at [571, 451] on div "Paragraph list The former is an overwhelming desire (or sense of physical need)…" at bounding box center [544, 388] width 672 height 207
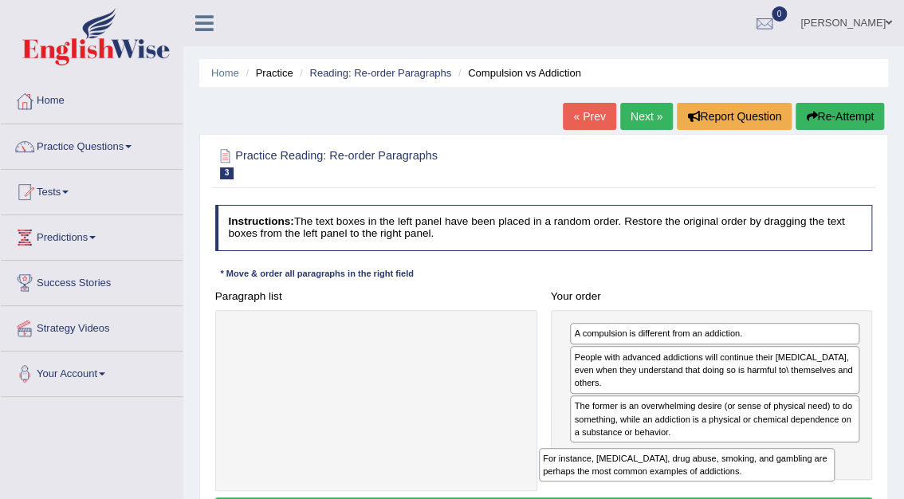
drag, startPoint x: 313, startPoint y: 333, endPoint x: 683, endPoint y: 490, distance: 401.7
click at [683, 490] on div "Paragraph list For instance, [MEDICAL_DATA], drug abuse, smoking, and gambling …" at bounding box center [544, 388] width 672 height 207
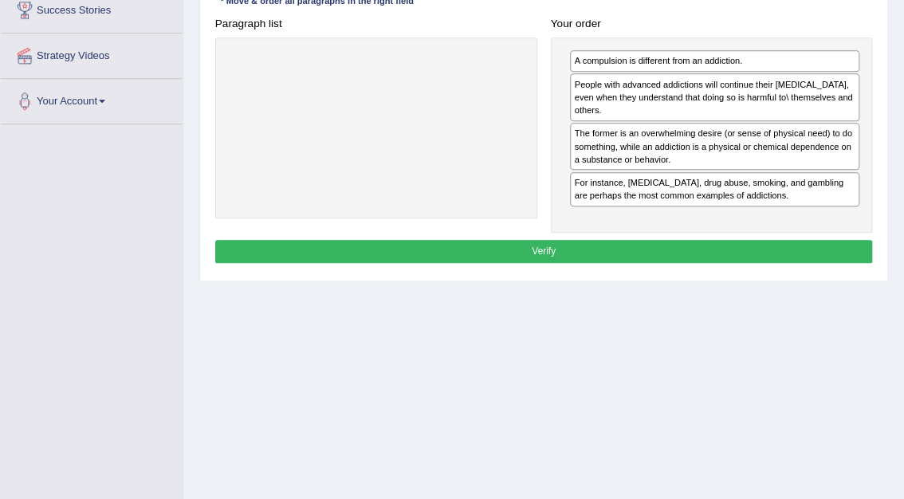
scroll to position [274, 0]
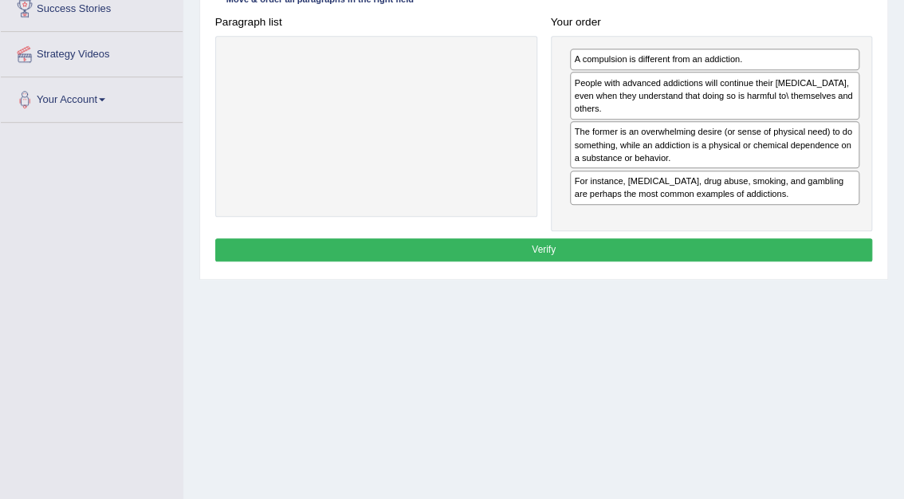
click at [622, 246] on button "Verify" at bounding box center [544, 249] width 658 height 23
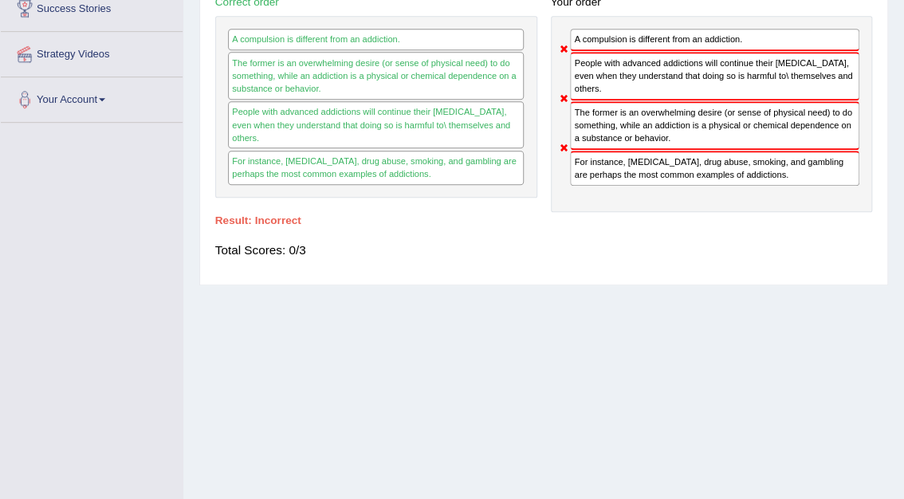
scroll to position [0, 0]
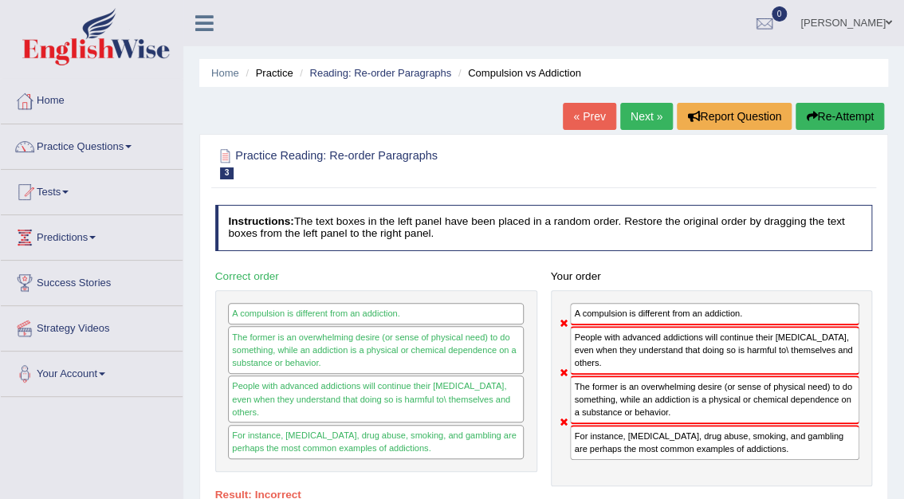
click at [661, 112] on link "Next »" at bounding box center [647, 116] width 53 height 27
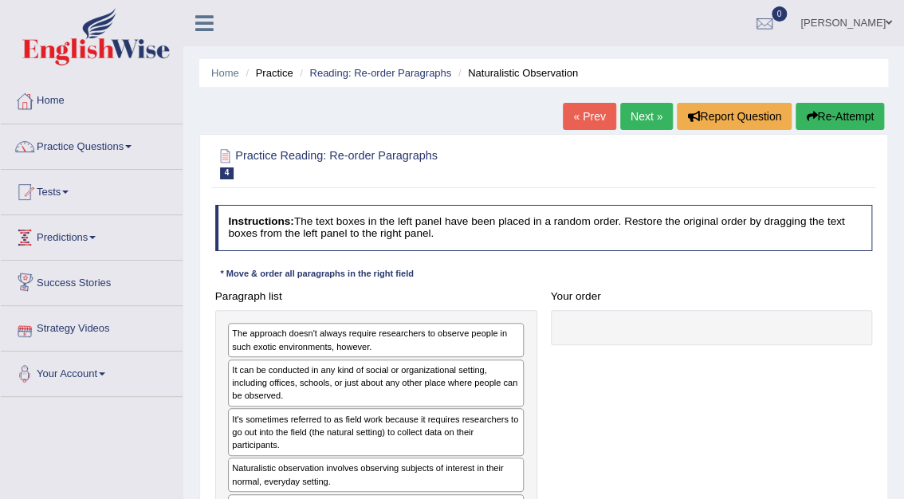
click at [82, 325] on link "Strategy Videos" at bounding box center [92, 326] width 182 height 40
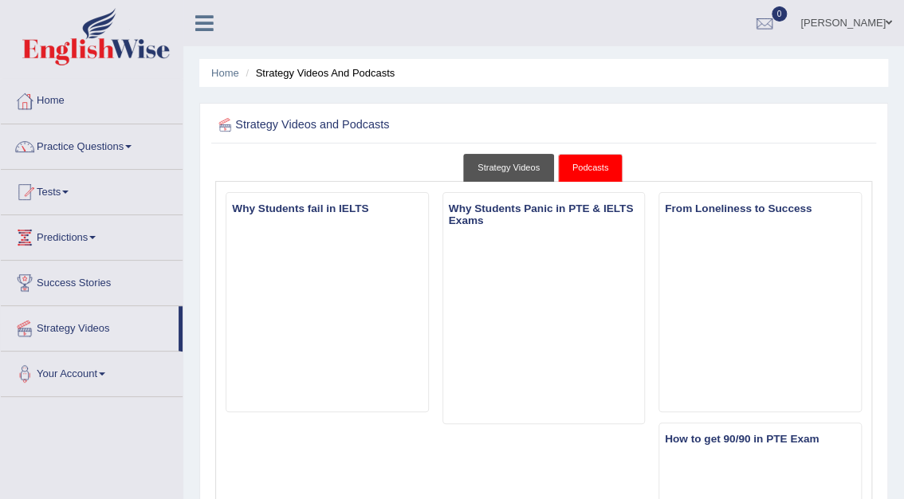
click at [523, 175] on link "Strategy Videos" at bounding box center [508, 168] width 91 height 28
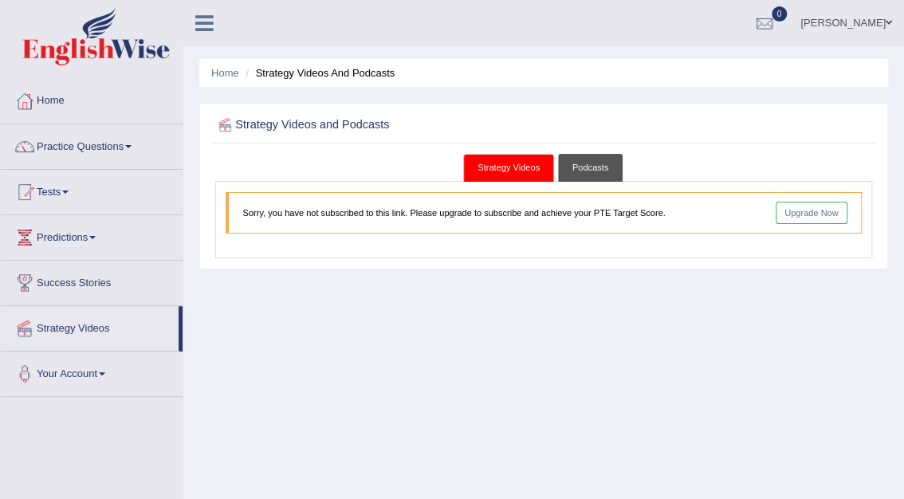
click at [576, 169] on link "Podcasts" at bounding box center [590, 168] width 65 height 28
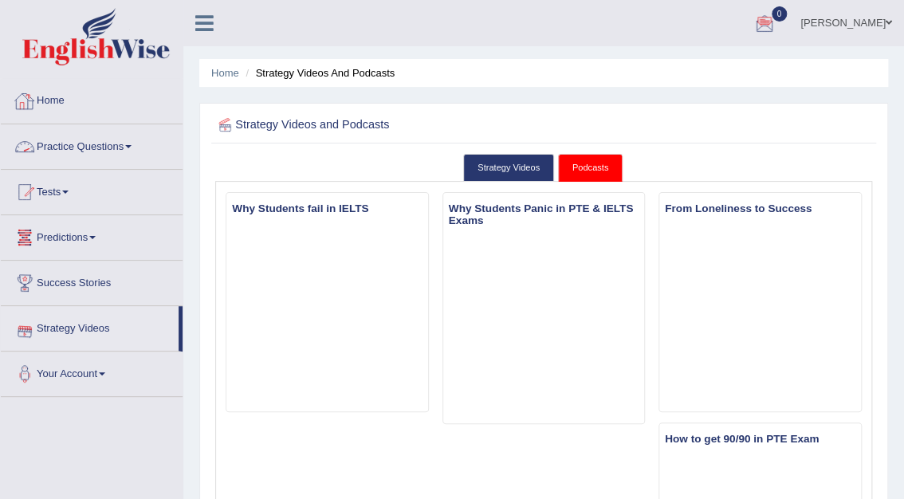
click at [53, 103] on link "Home" at bounding box center [92, 99] width 182 height 40
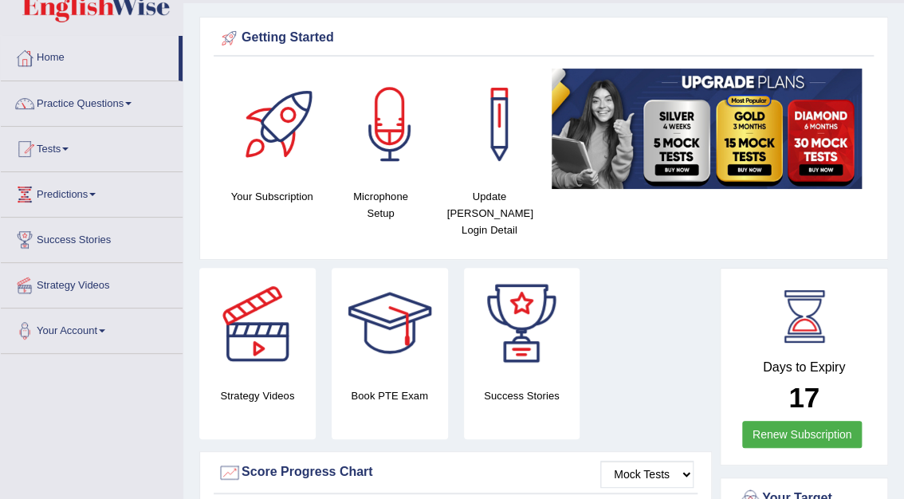
scroll to position [25, 0]
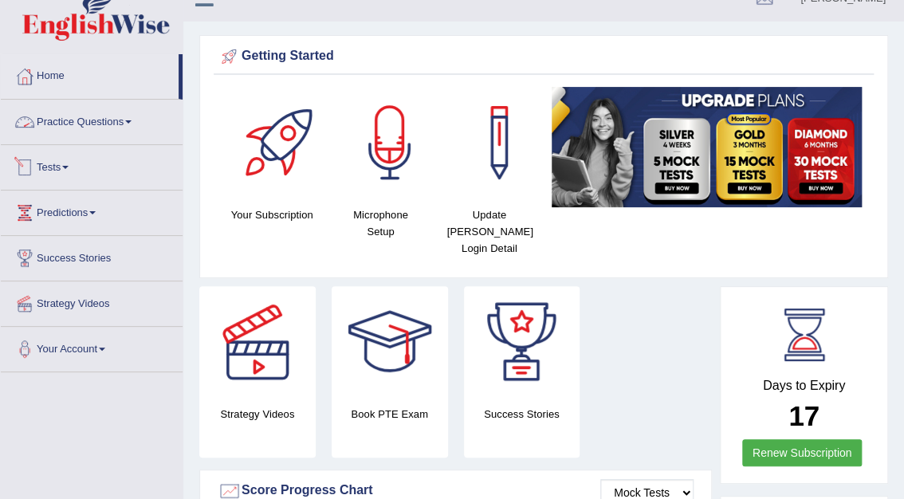
click at [83, 118] on link "Practice Questions" at bounding box center [92, 120] width 182 height 40
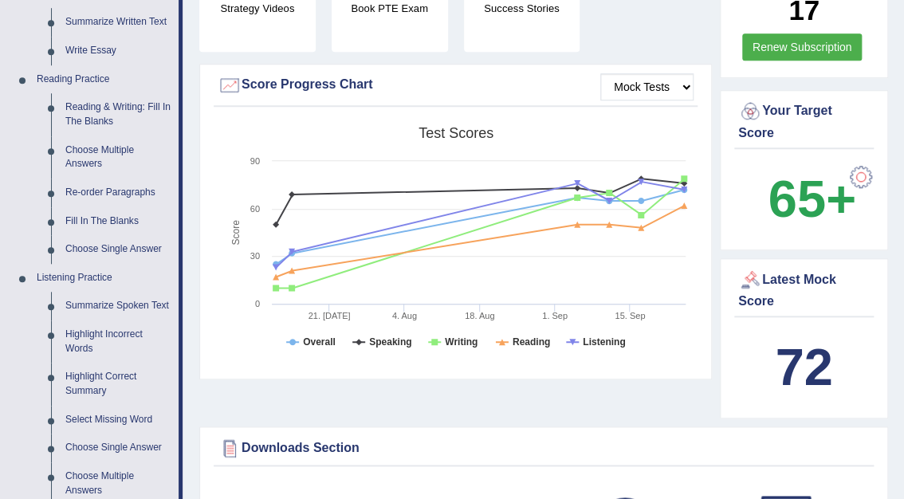
scroll to position [434, 0]
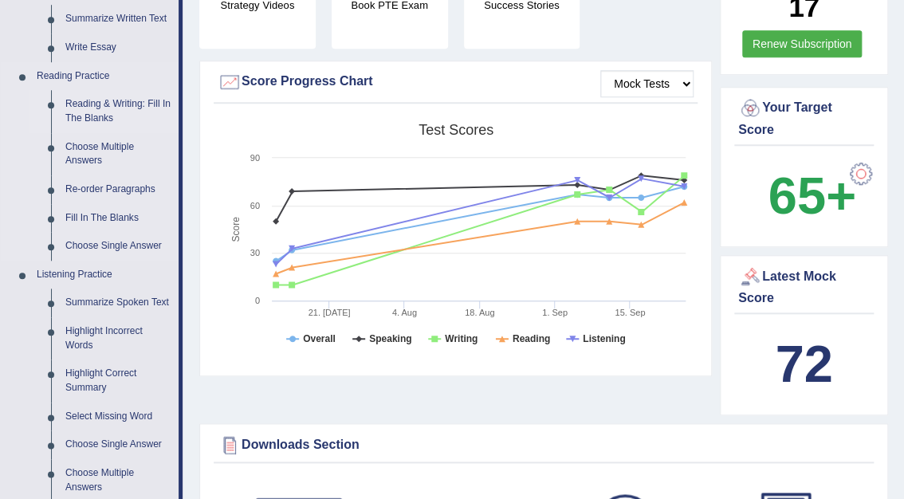
click at [116, 102] on link "Reading & Writing: Fill In The Blanks" at bounding box center [118, 111] width 120 height 42
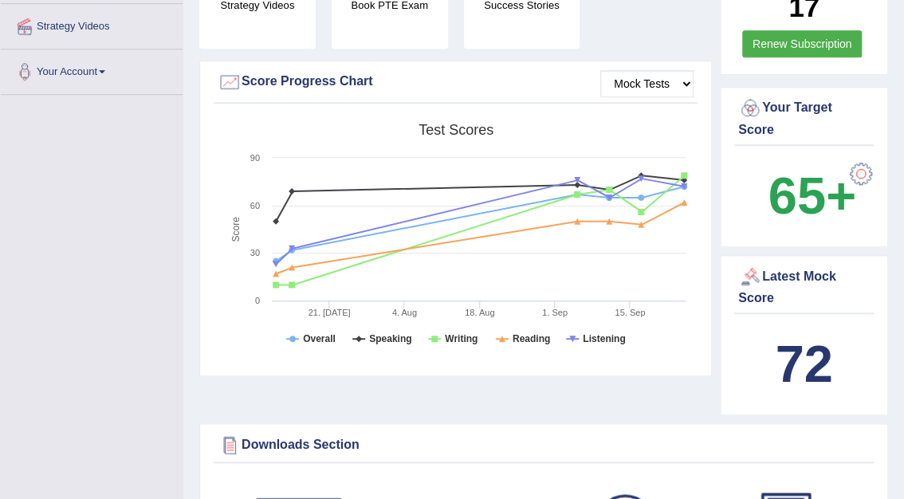
scroll to position [214, 0]
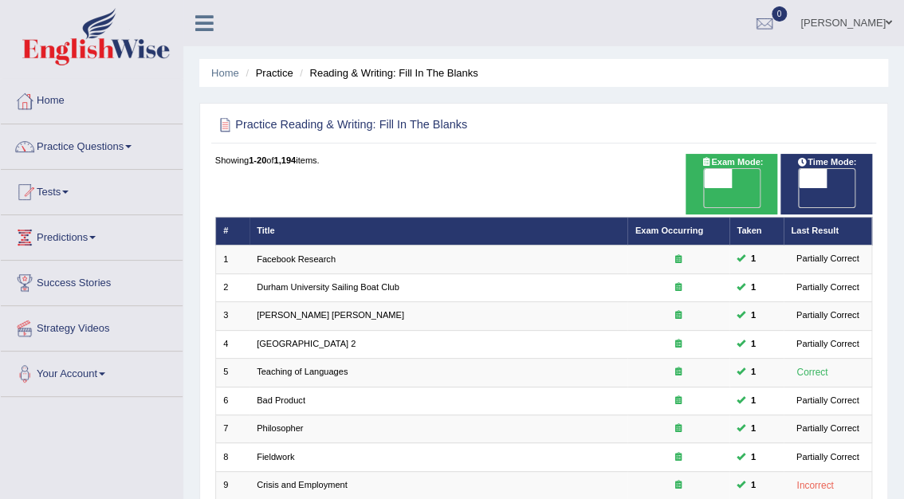
scroll to position [419, 0]
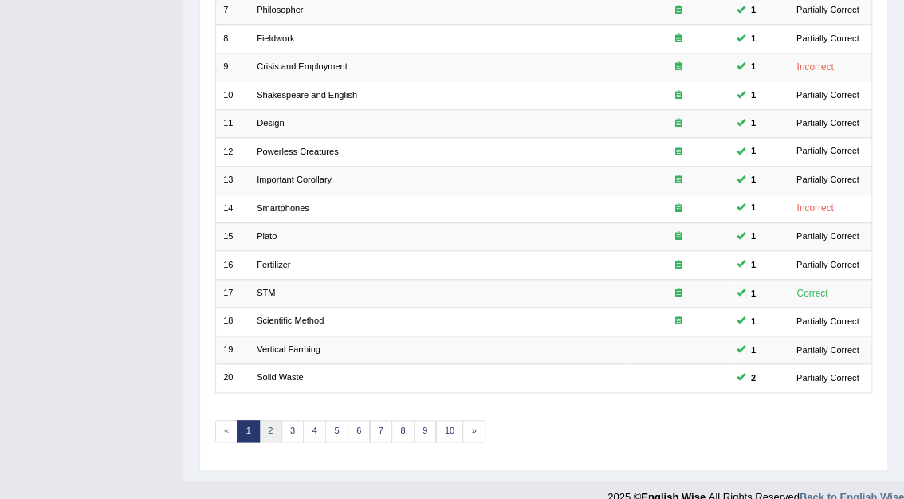
click at [271, 420] on link "2" at bounding box center [270, 431] width 23 height 22
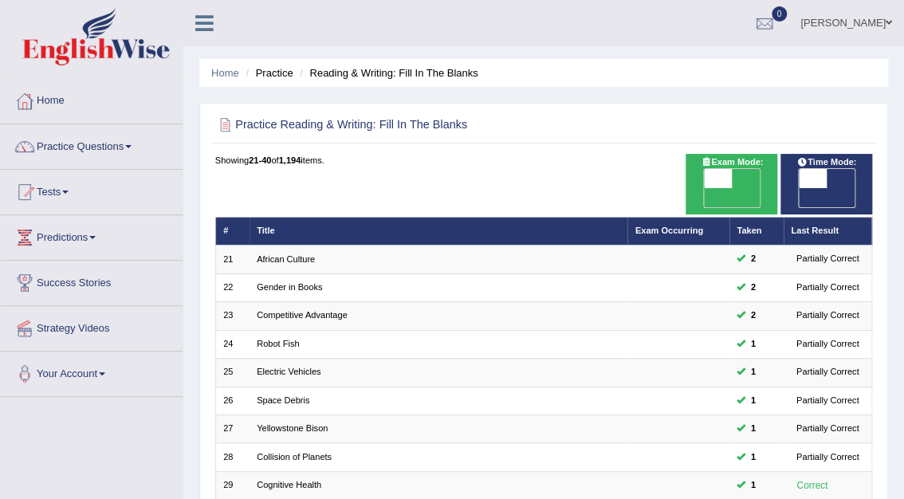
scroll to position [419, 0]
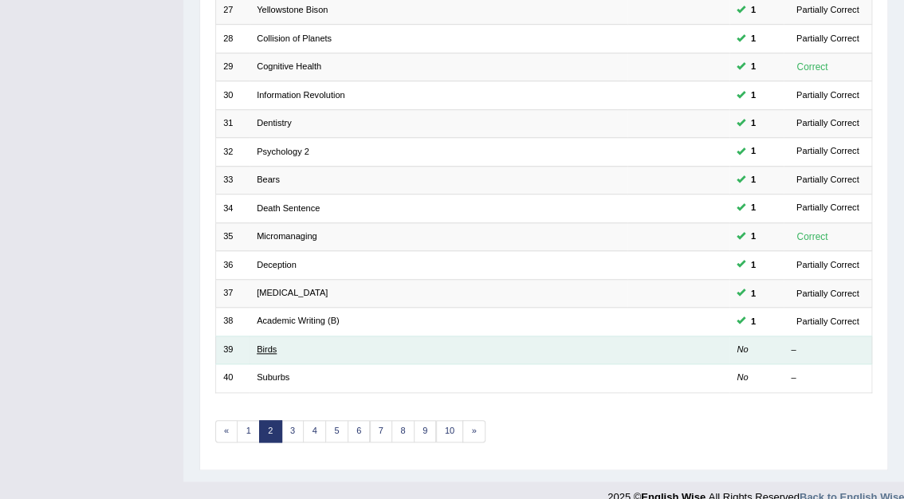
click at [266, 345] on link "Birds" at bounding box center [267, 350] width 20 height 10
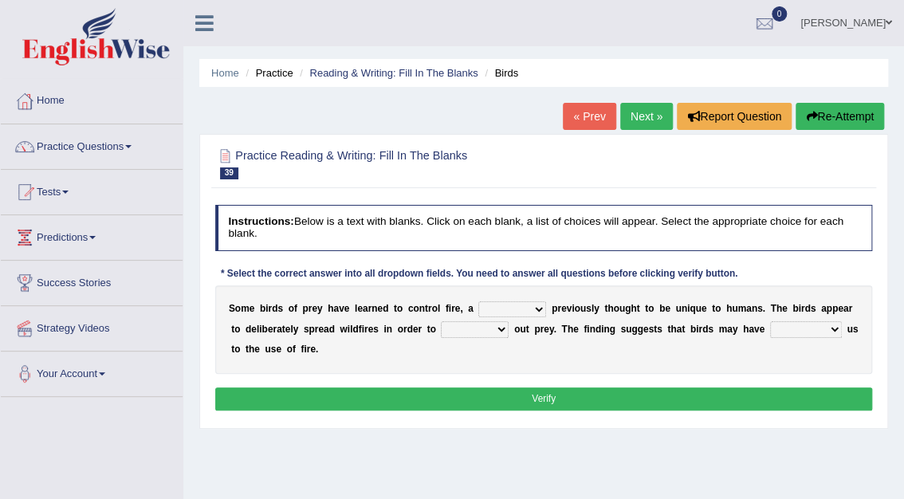
click at [522, 309] on select "question profile tale skill" at bounding box center [513, 309] width 68 height 16
select select "question"
click at [479, 301] on select "question profile tale skill" at bounding box center [513, 309] width 68 height 16
click at [479, 328] on select "prevent limit span flush" at bounding box center [475, 329] width 68 height 16
select select "prevent"
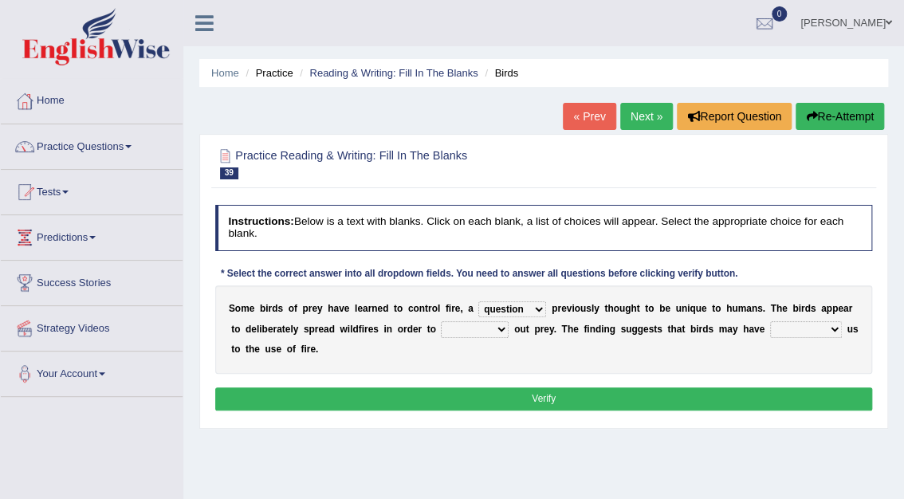
click at [441, 321] on select "prevent limit span flush" at bounding box center [475, 329] width 68 height 16
click at [786, 329] on select "prophesied beaten transmitted forced" at bounding box center [806, 329] width 72 height 16
select select "transmitted"
click at [770, 321] on select "prophesied beaten transmitted forced" at bounding box center [806, 329] width 72 height 16
click at [562, 393] on button "Verify" at bounding box center [544, 399] width 658 height 23
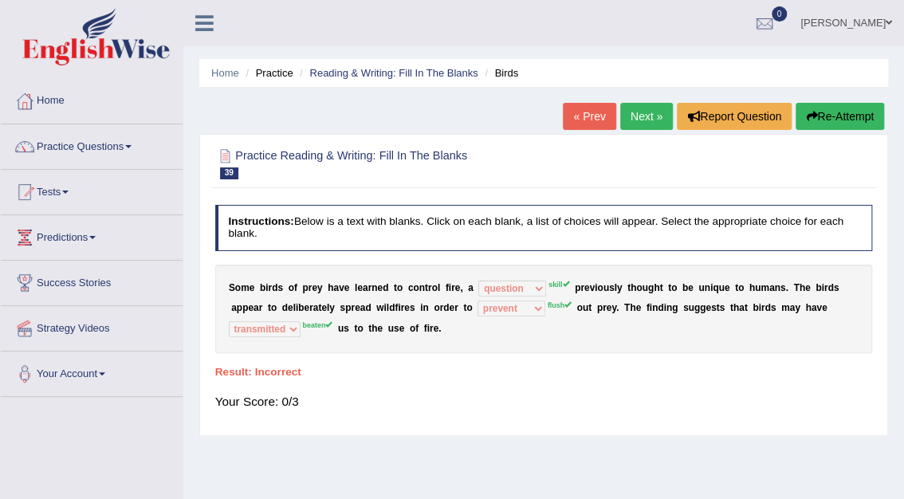
click at [648, 118] on link "Next »" at bounding box center [647, 116] width 53 height 27
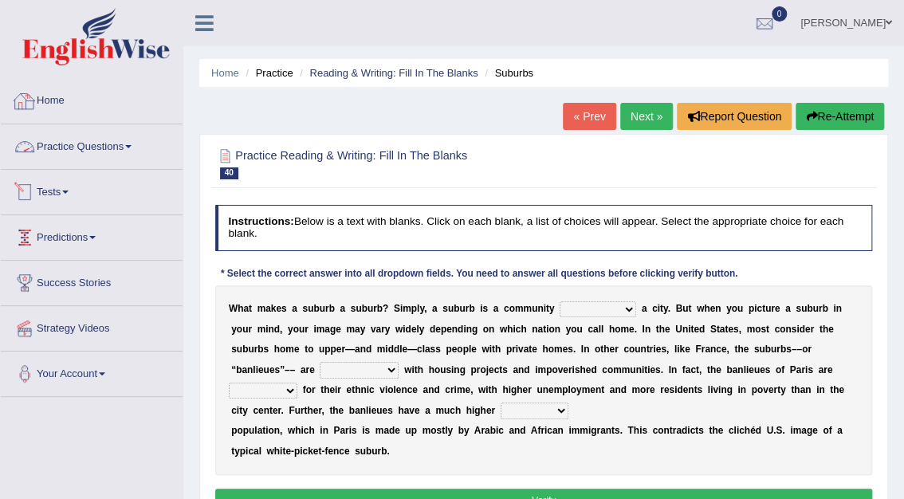
click at [53, 101] on link "Home" at bounding box center [92, 99] width 182 height 40
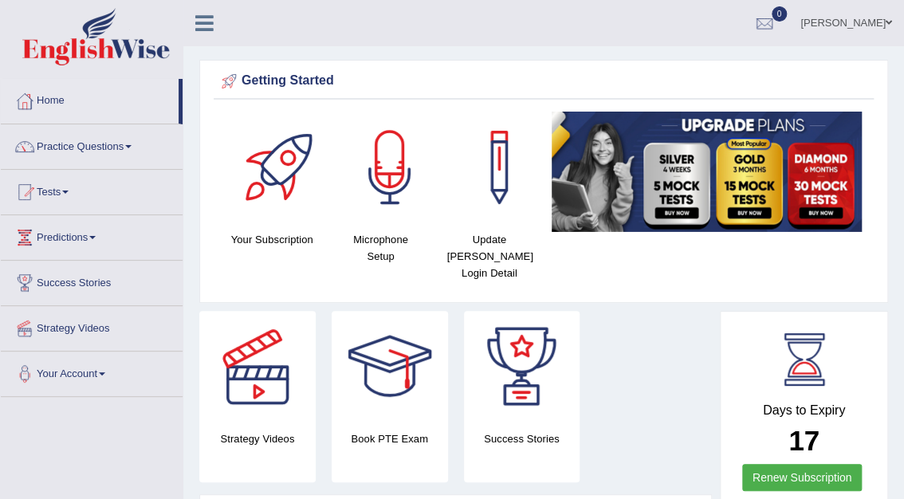
click at [807, 212] on img at bounding box center [707, 172] width 310 height 120
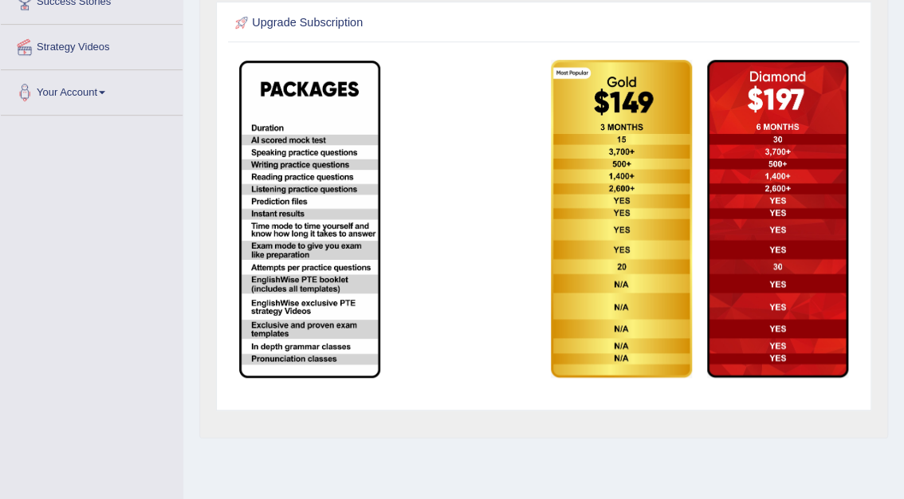
scroll to position [281, 0]
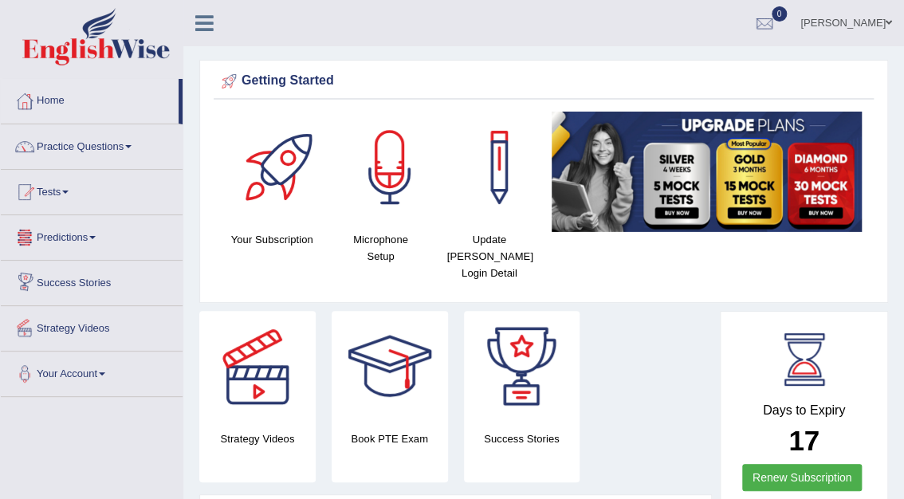
click at [57, 235] on link "Predictions" at bounding box center [92, 235] width 182 height 40
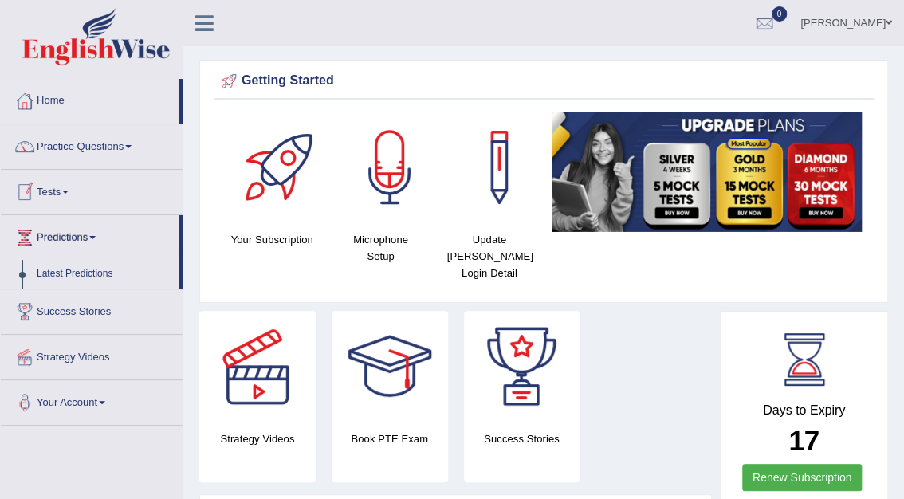
click at [53, 188] on link "Tests" at bounding box center [92, 190] width 182 height 40
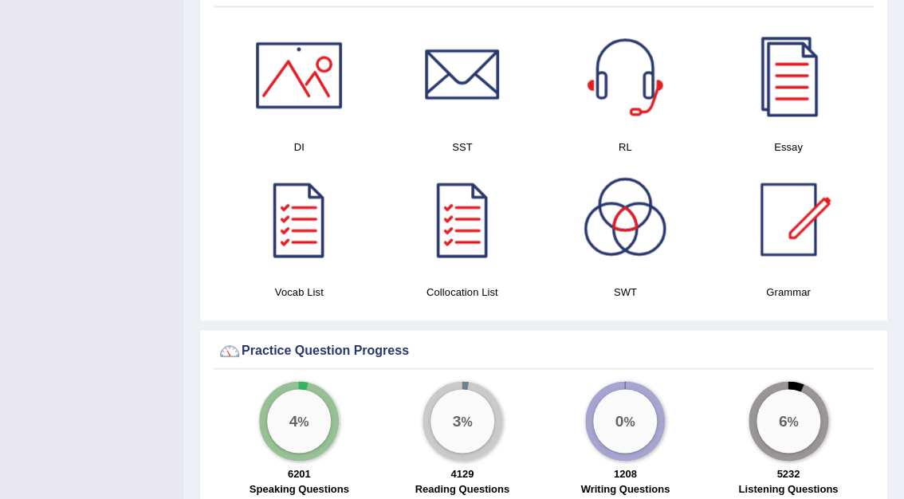
scroll to position [894, 0]
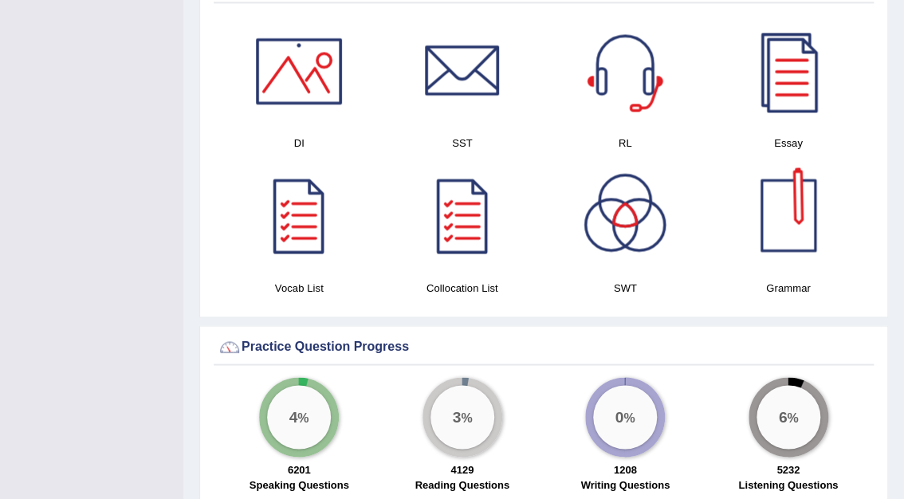
click at [801, 203] on div at bounding box center [789, 216] width 112 height 112
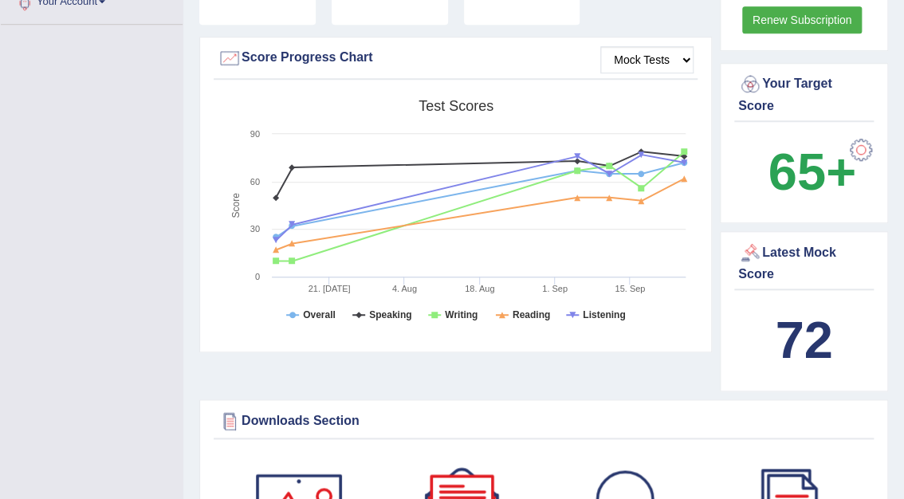
scroll to position [0, 0]
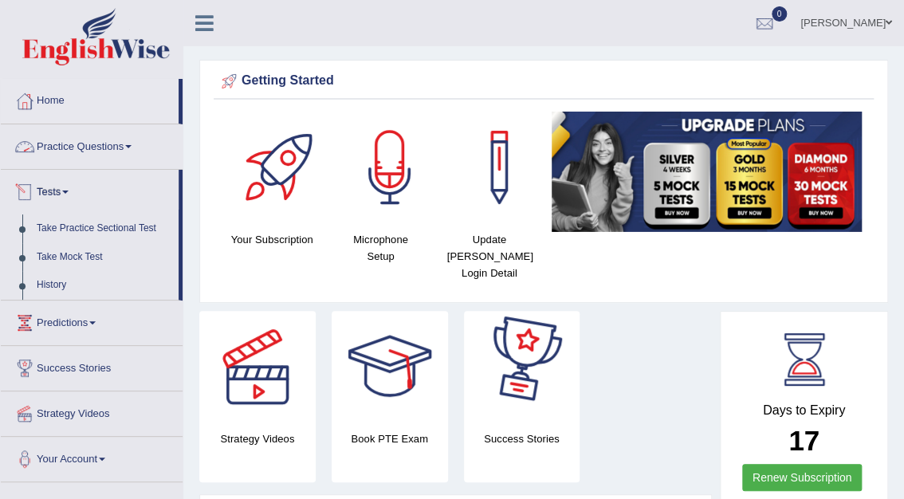
click at [89, 143] on link "Practice Questions" at bounding box center [92, 144] width 182 height 40
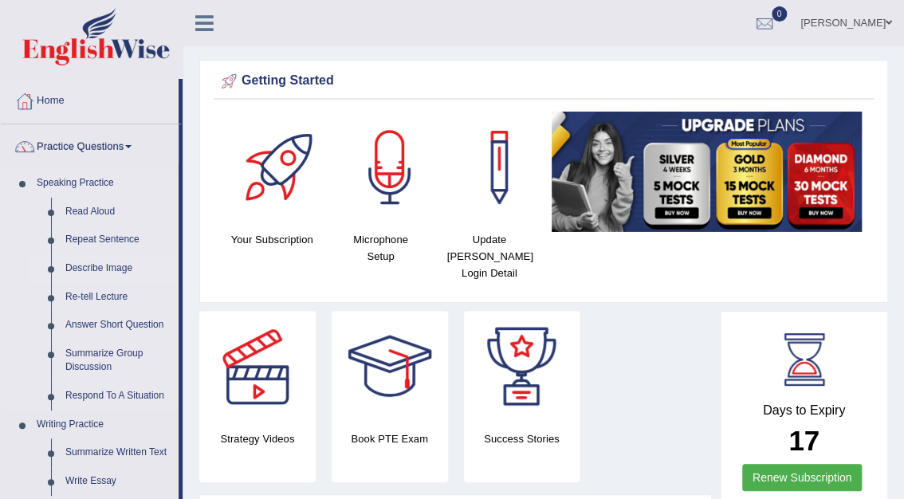
click at [99, 269] on link "Describe Image" at bounding box center [118, 268] width 120 height 29
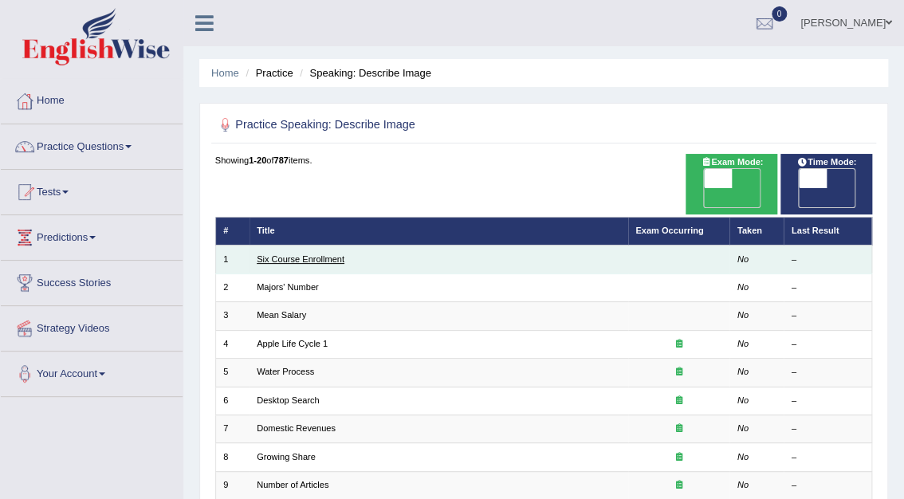
click at [290, 254] on link "Six Course Enrollment" at bounding box center [301, 259] width 88 height 10
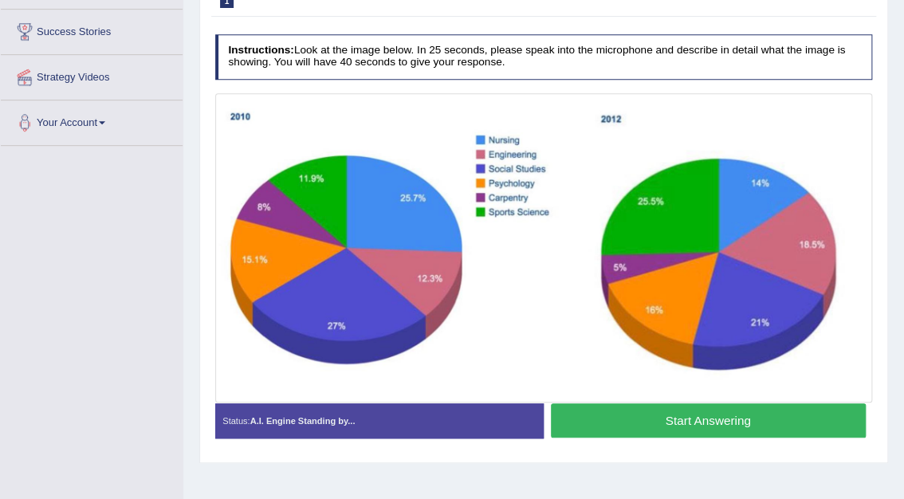
scroll to position [253, 0]
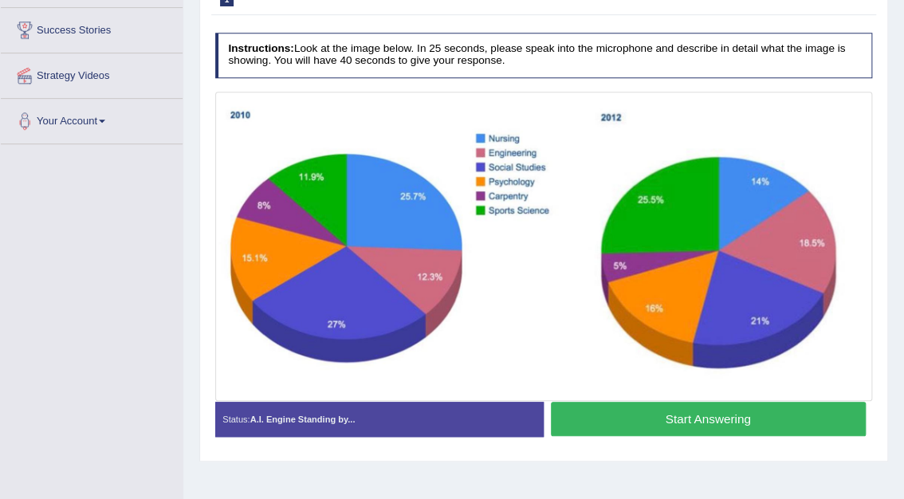
click at [707, 421] on button "Start Answering" at bounding box center [708, 419] width 315 height 34
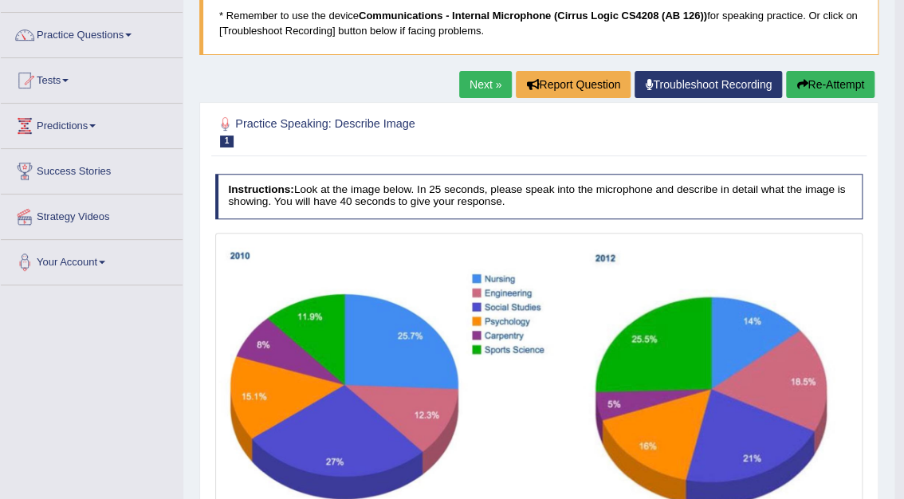
scroll to position [0, 0]
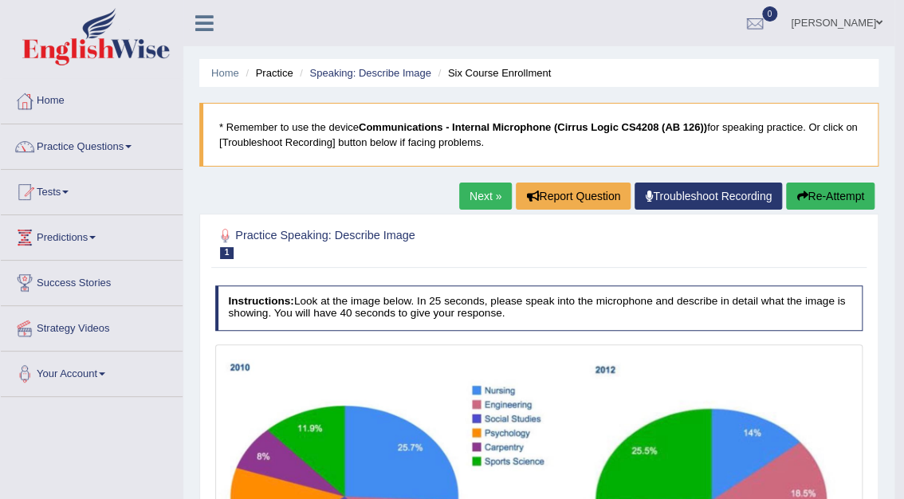
click at [485, 198] on link "Next »" at bounding box center [485, 196] width 53 height 27
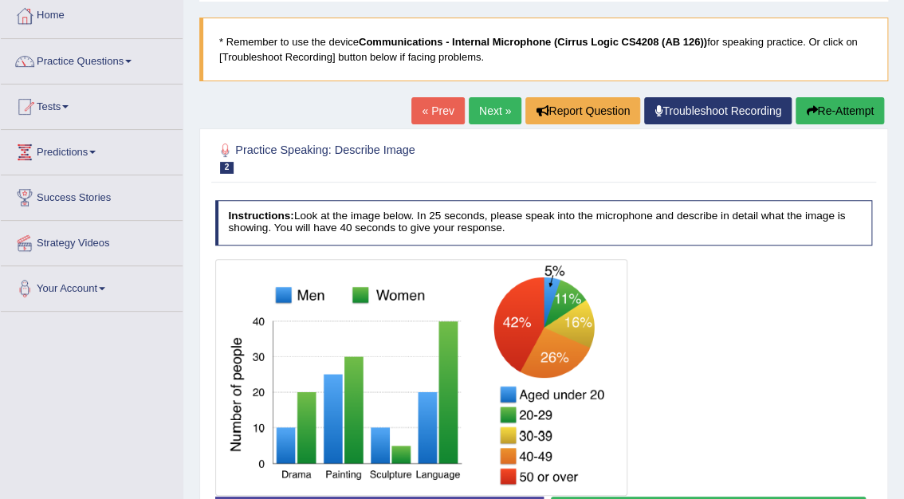
scroll to position [89, 0]
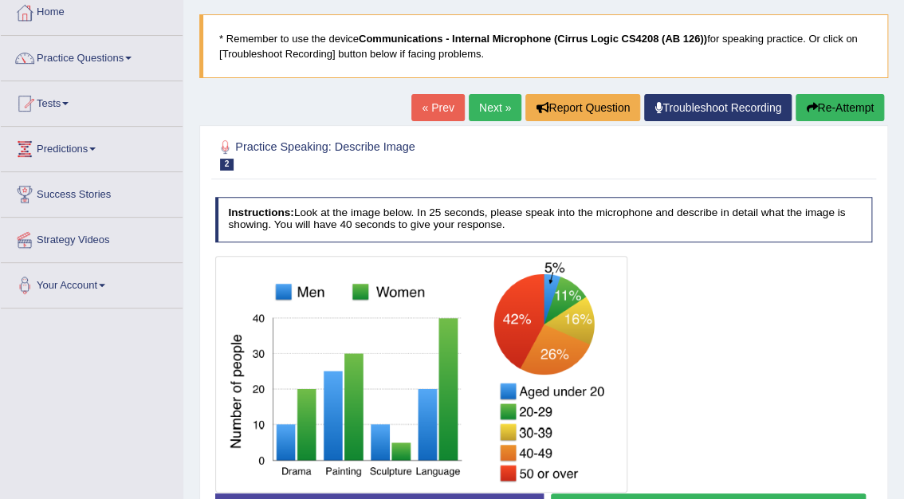
click at [502, 108] on link "Next »" at bounding box center [495, 107] width 53 height 27
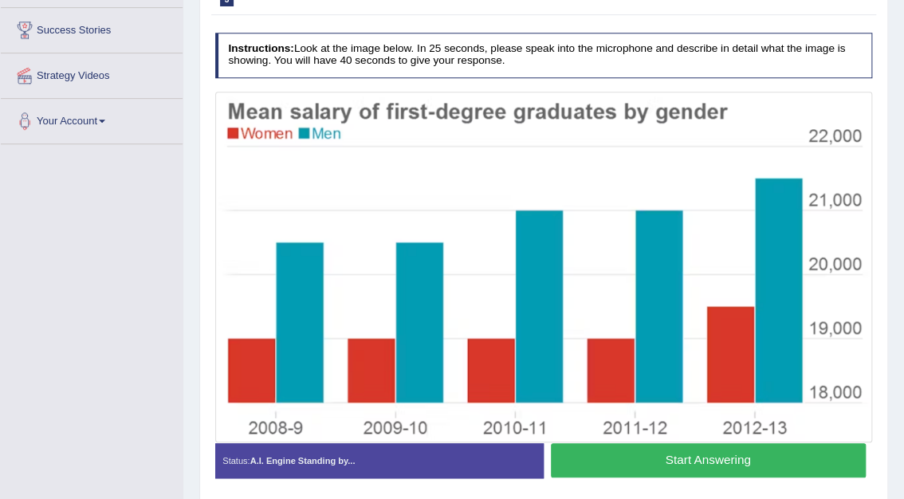
scroll to position [257, 0]
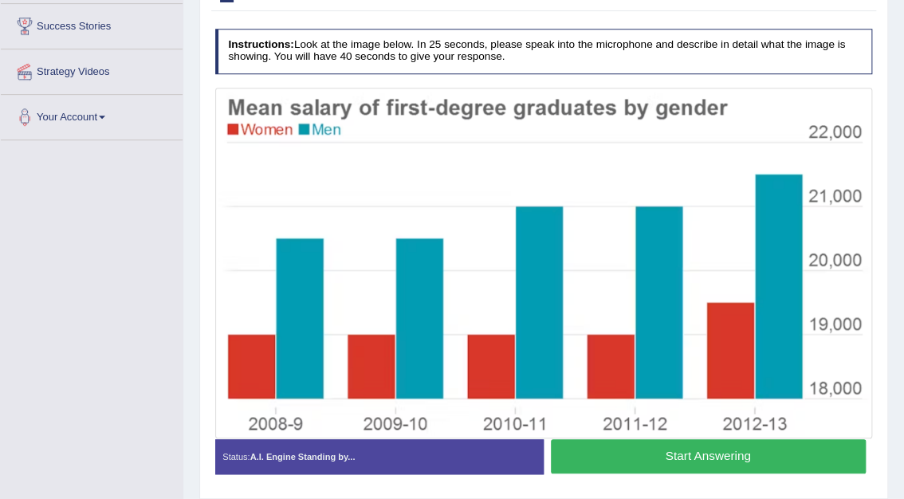
click at [691, 450] on button "Start Answering" at bounding box center [708, 456] width 315 height 34
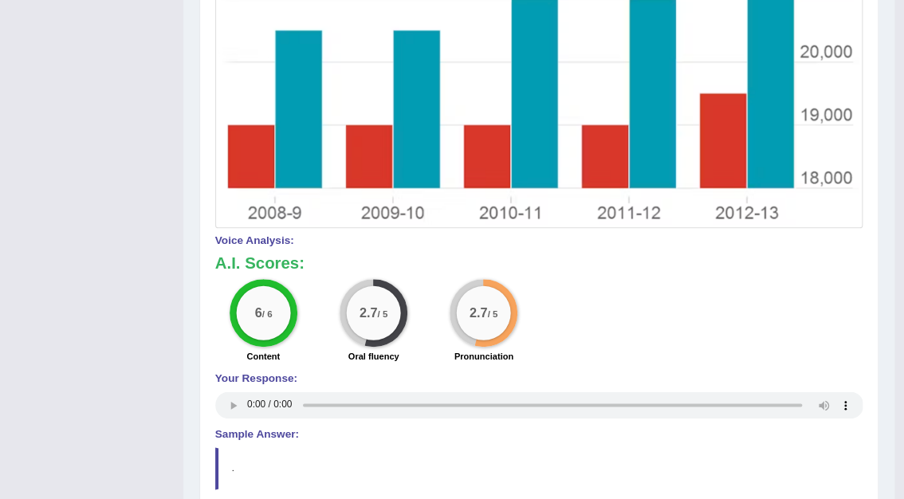
scroll to position [26, 0]
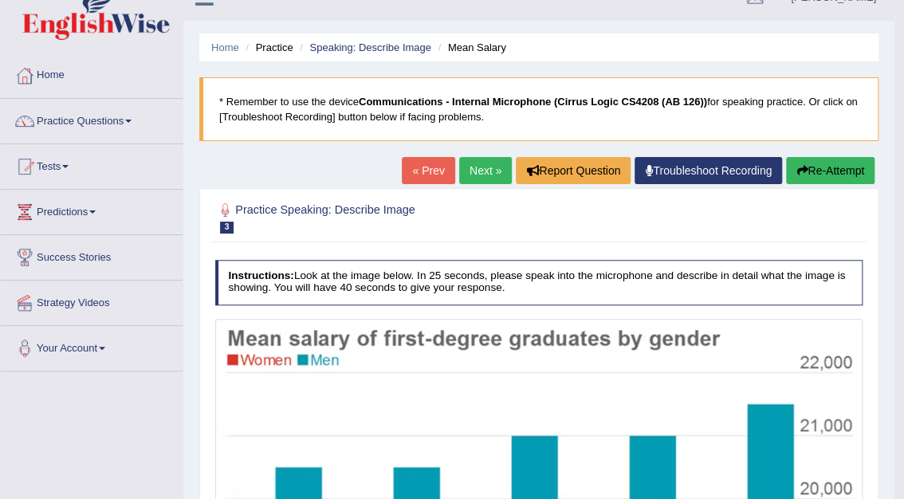
click at [487, 164] on link "Next »" at bounding box center [485, 170] width 53 height 27
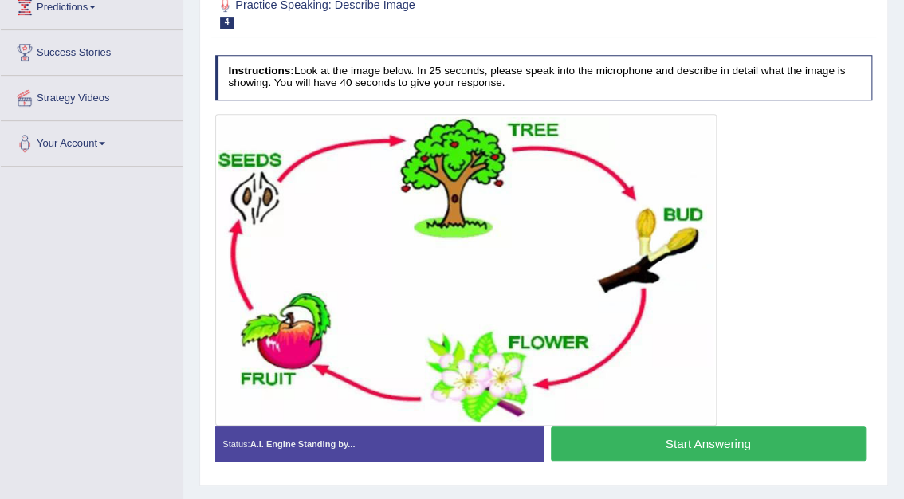
scroll to position [230, 0]
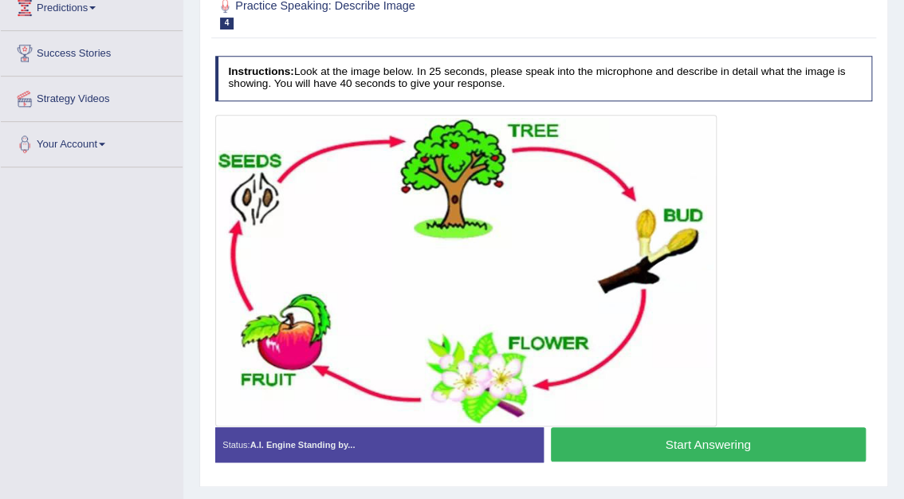
click at [743, 443] on button "Start Answering" at bounding box center [708, 445] width 315 height 34
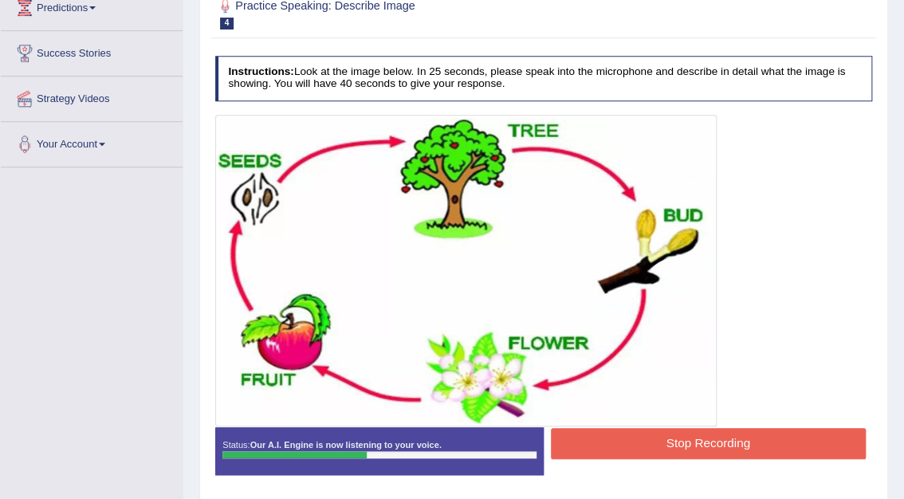
click at [743, 443] on button "Stop Recording" at bounding box center [708, 443] width 315 height 31
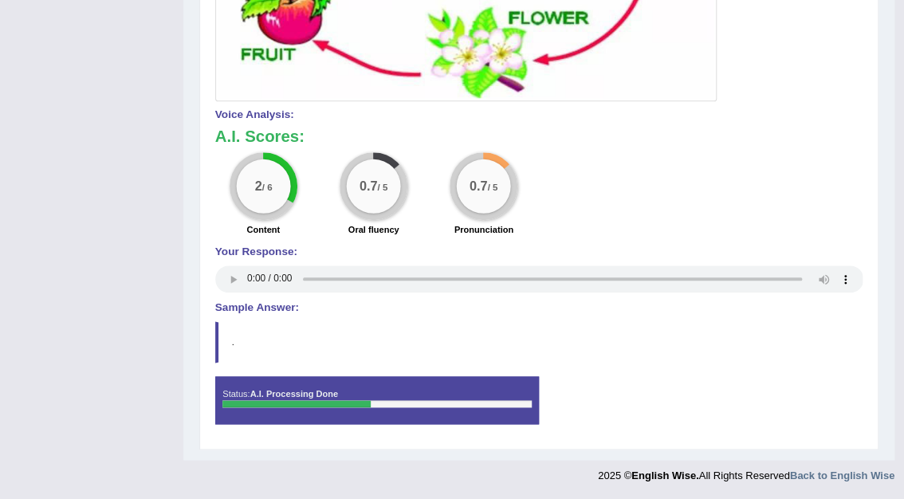
scroll to position [118, 0]
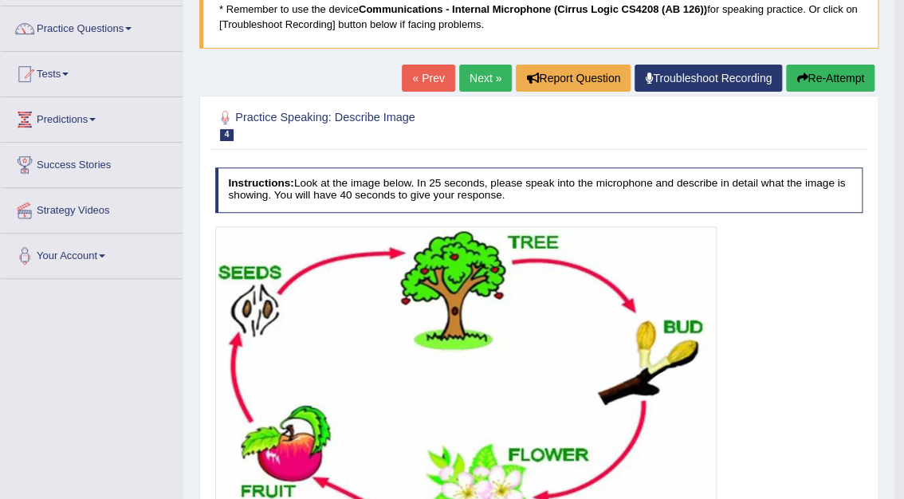
click at [840, 77] on button "Re-Attempt" at bounding box center [830, 78] width 89 height 27
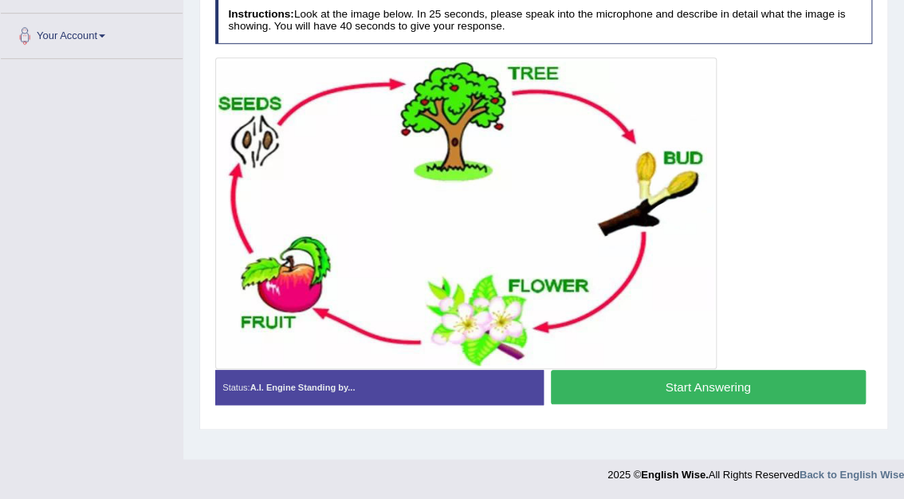
scroll to position [338, 0]
click at [707, 385] on button "Start Answering" at bounding box center [708, 387] width 315 height 34
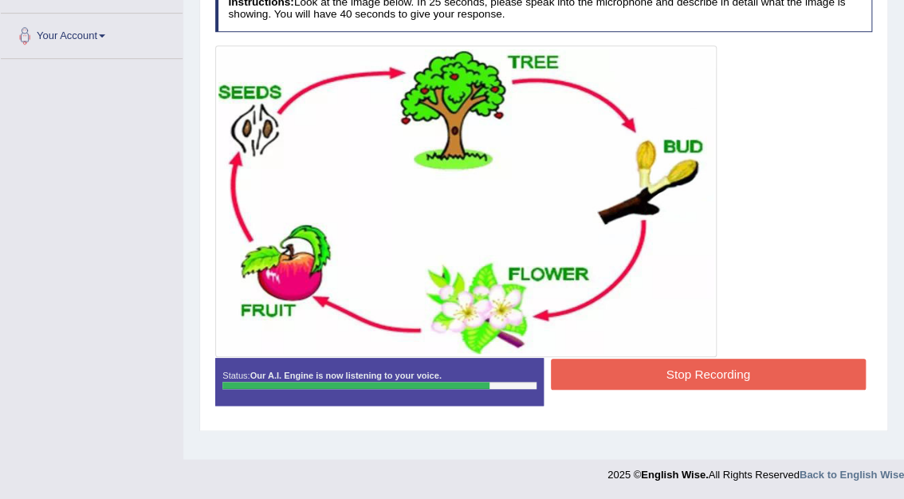
click at [739, 366] on button "Stop Recording" at bounding box center [708, 374] width 315 height 31
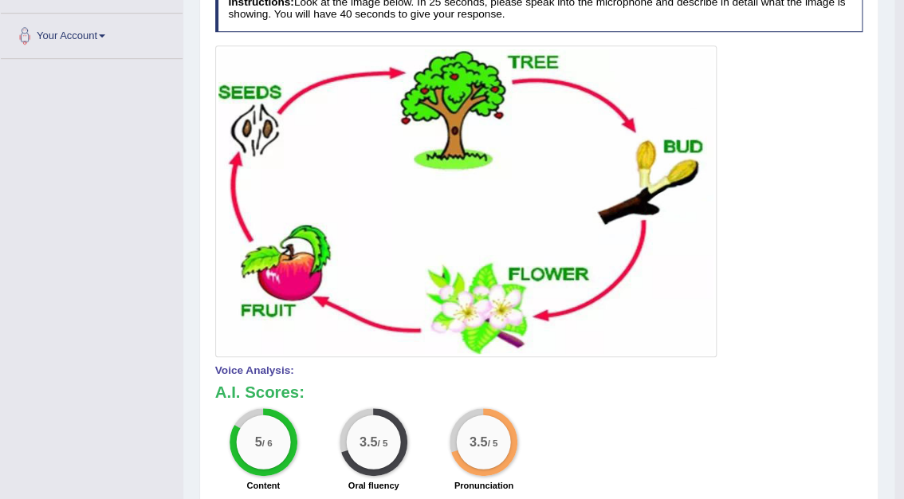
scroll to position [0, 0]
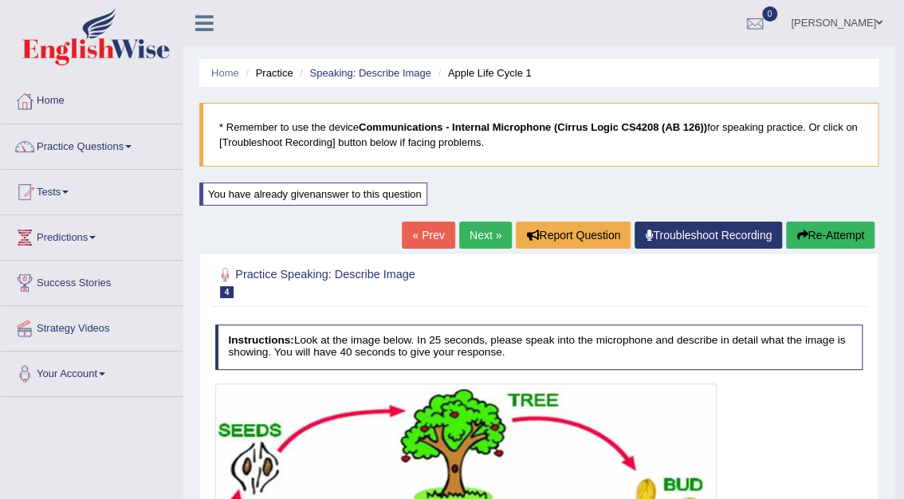
click at [474, 235] on link "Next »" at bounding box center [485, 235] width 53 height 27
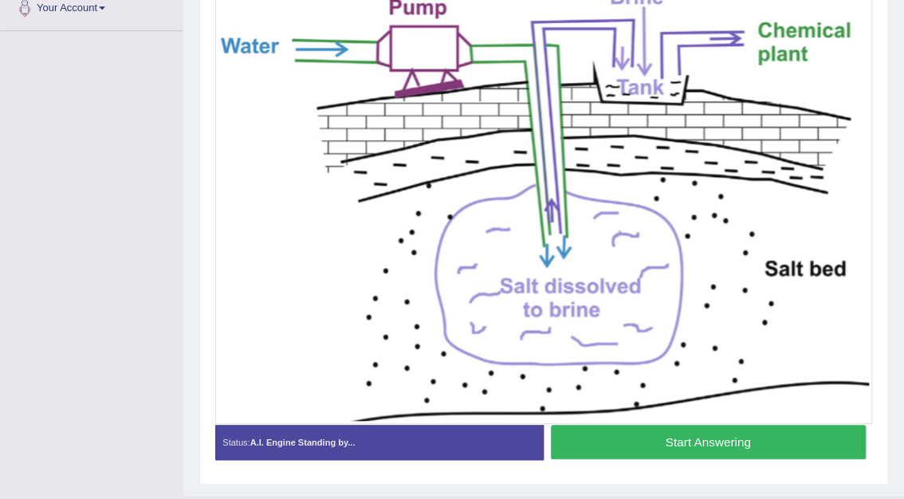
scroll to position [365, 0]
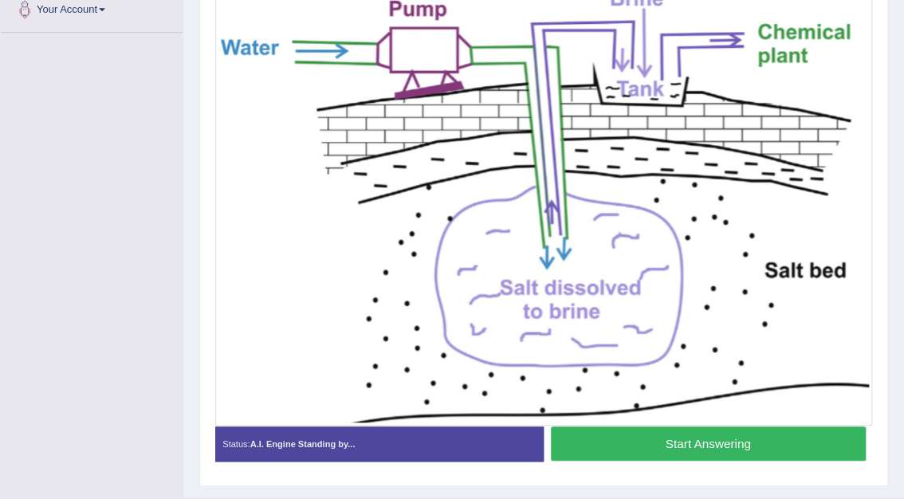
click at [734, 450] on button "Start Answering" at bounding box center [708, 444] width 315 height 34
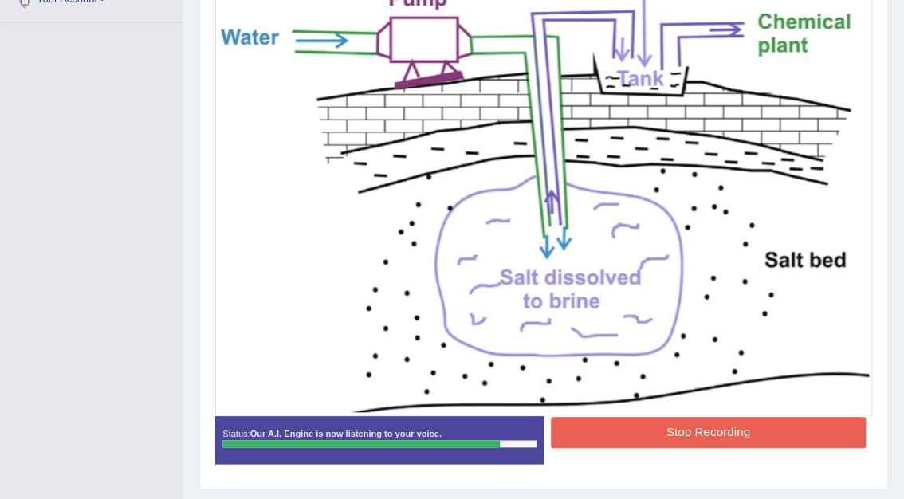
scroll to position [415, 0]
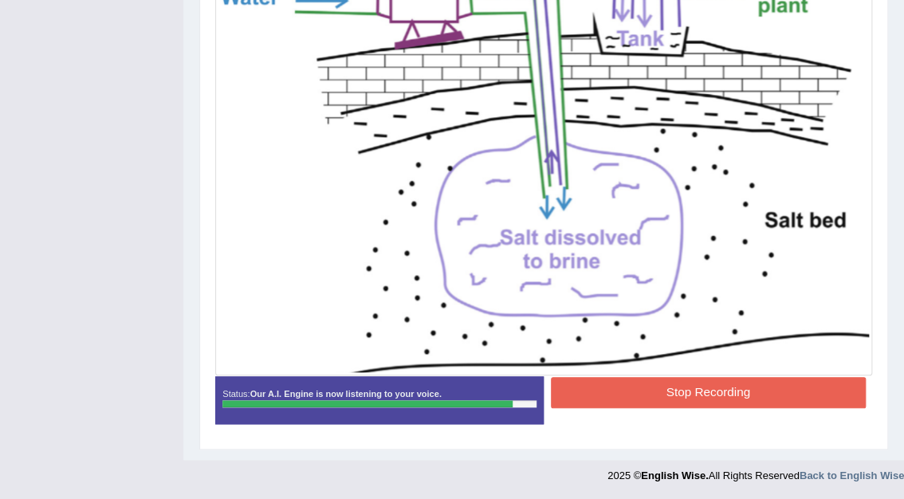
click at [689, 399] on button "Stop Recording" at bounding box center [708, 392] width 315 height 31
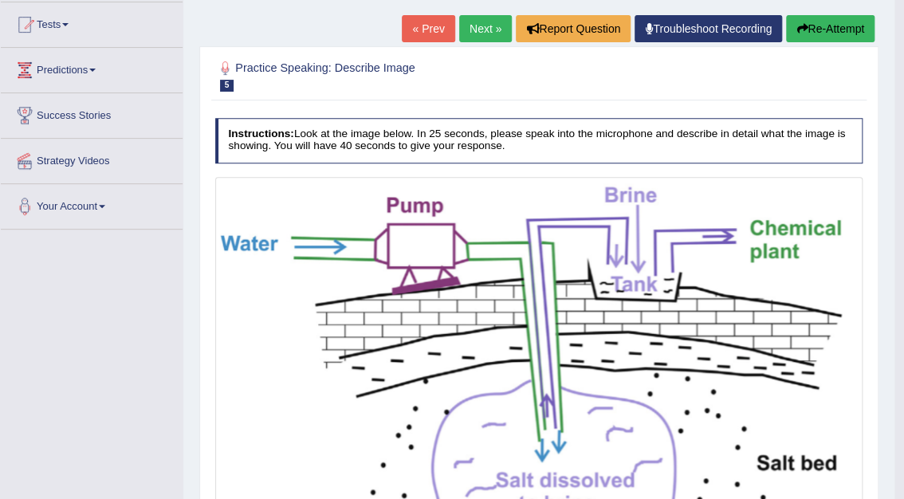
scroll to position [171, 0]
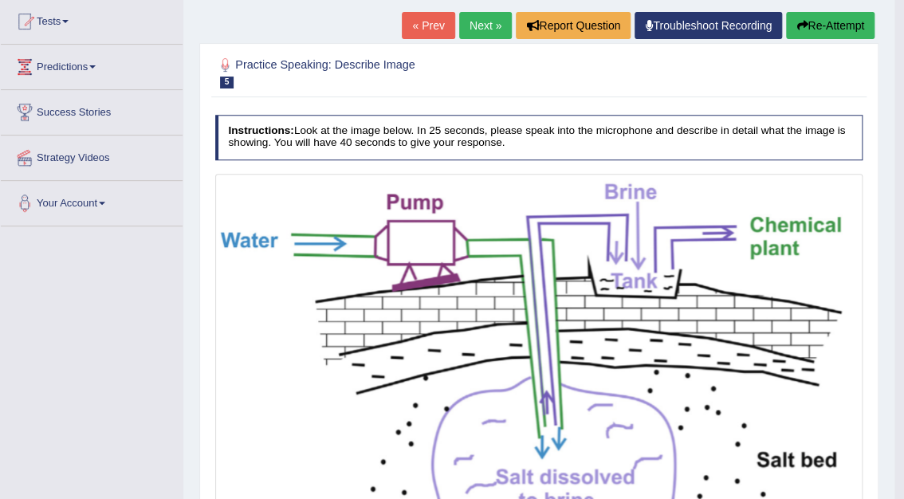
click at [833, 26] on button "Re-Attempt" at bounding box center [830, 25] width 89 height 27
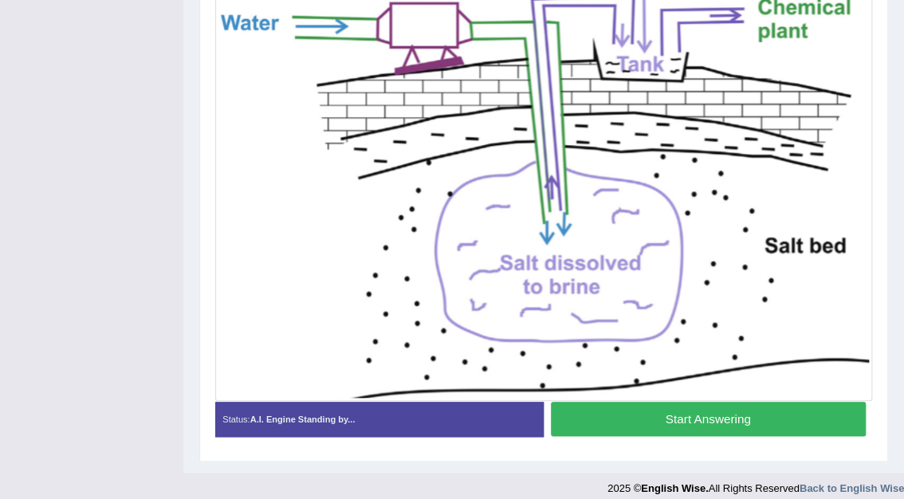
scroll to position [434, 0]
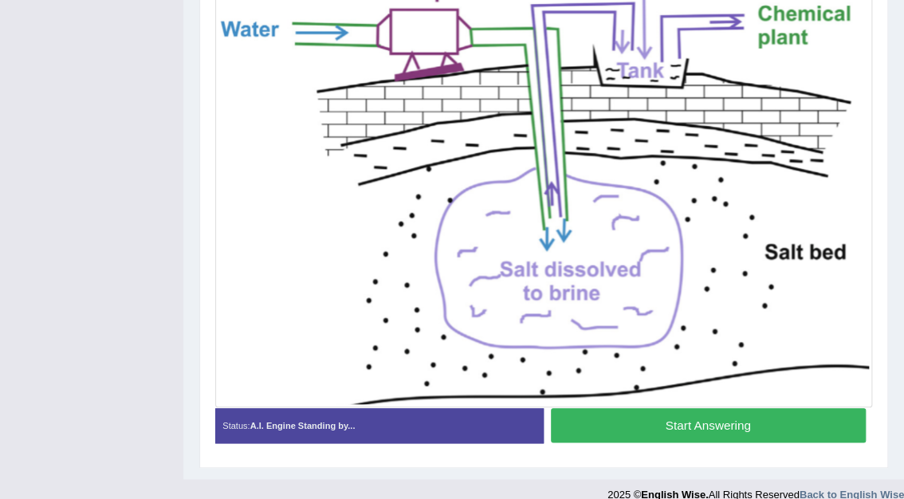
click at [725, 422] on button "Start Answering" at bounding box center [708, 425] width 315 height 34
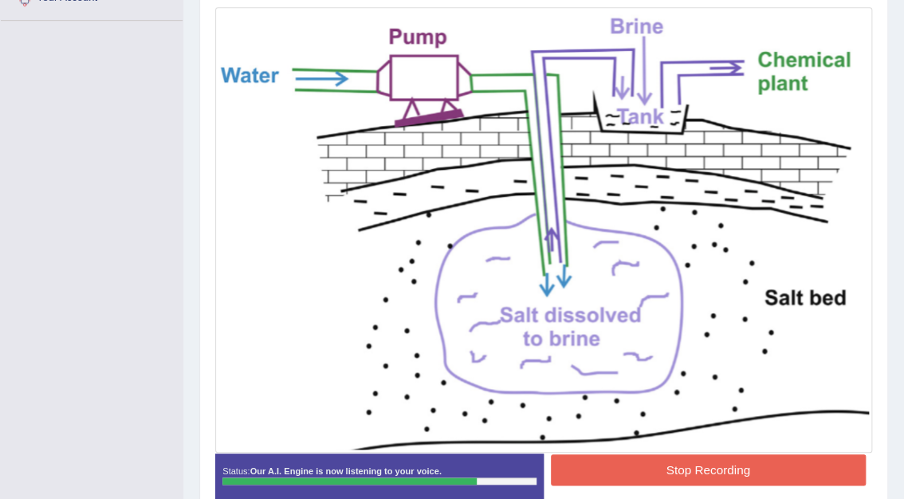
scroll to position [377, 0]
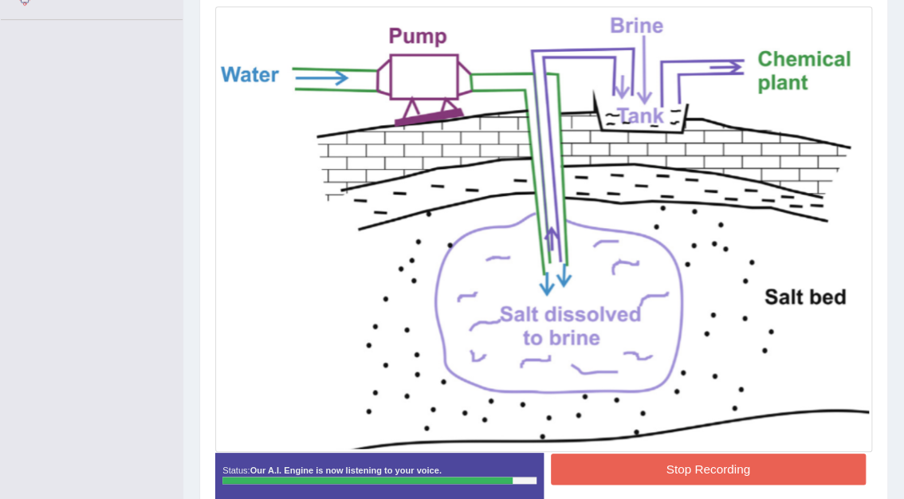
click at [743, 461] on button "Stop Recording" at bounding box center [708, 469] width 315 height 31
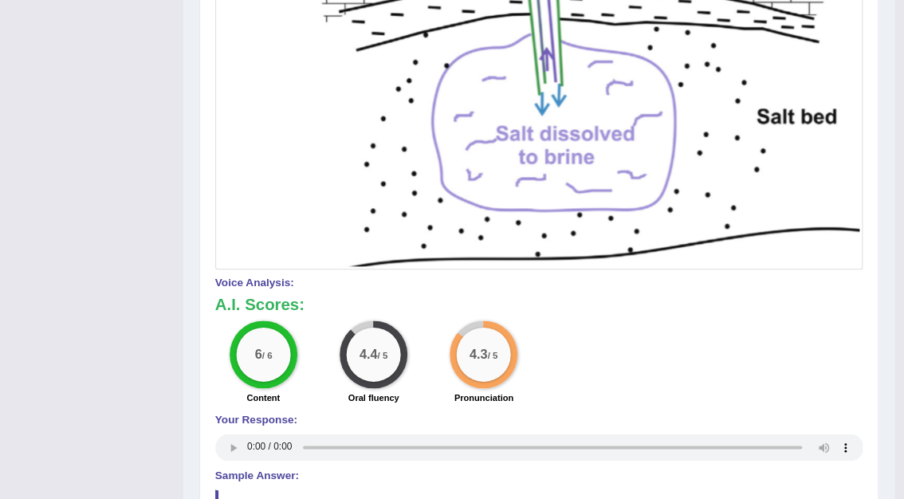
scroll to position [117, 0]
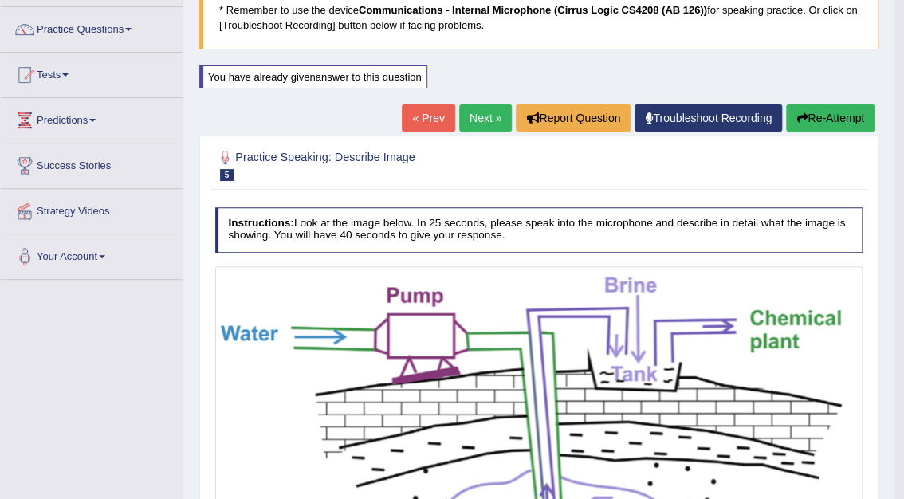
click at [491, 116] on link "Next »" at bounding box center [485, 117] width 53 height 27
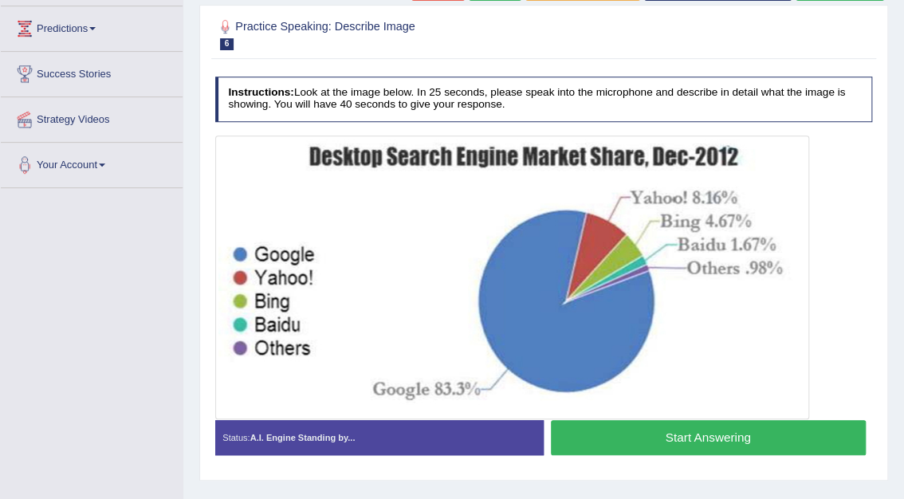
scroll to position [211, 0]
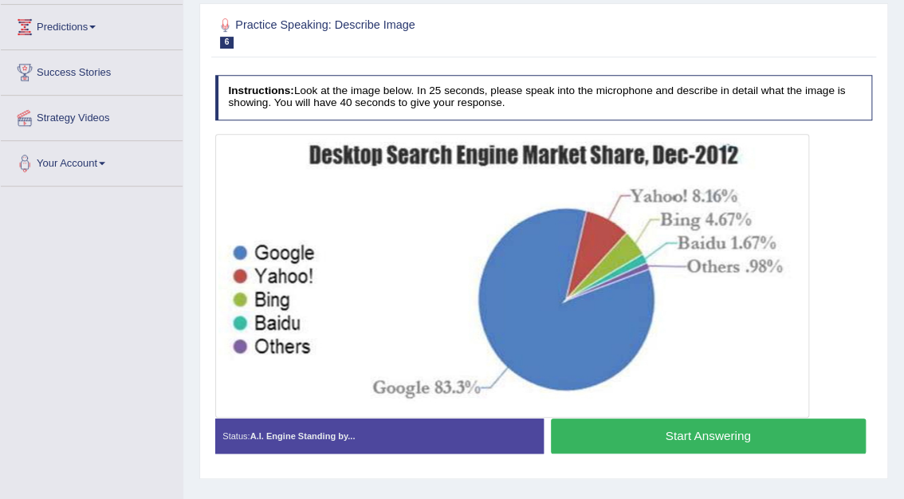
click at [680, 441] on button "Start Answering" at bounding box center [708, 436] width 315 height 34
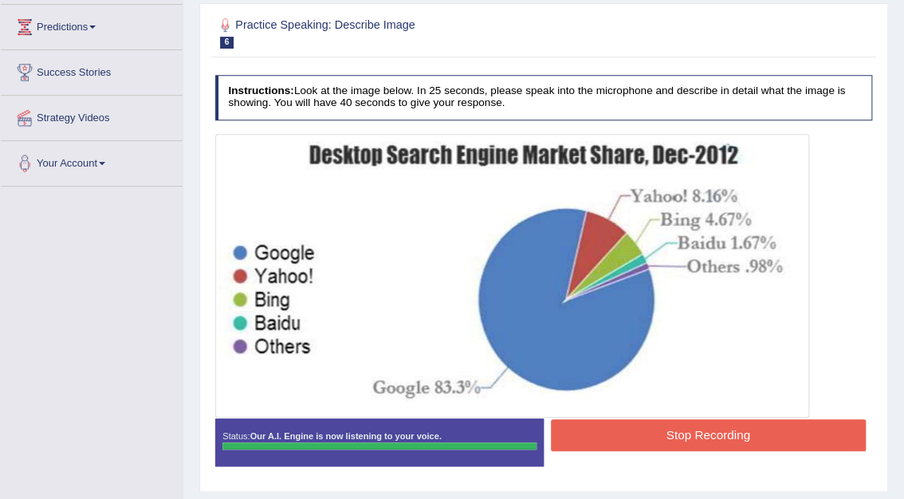
click at [680, 441] on button "Stop Recording" at bounding box center [708, 435] width 315 height 31
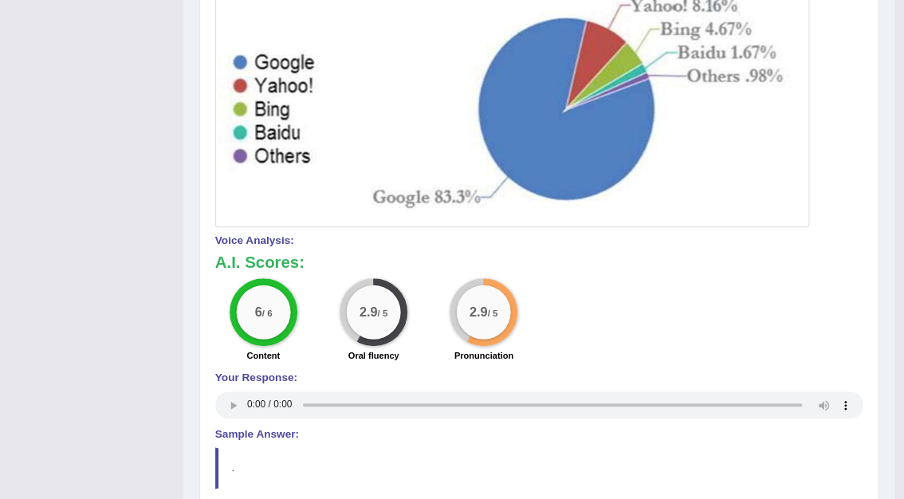
scroll to position [0, 0]
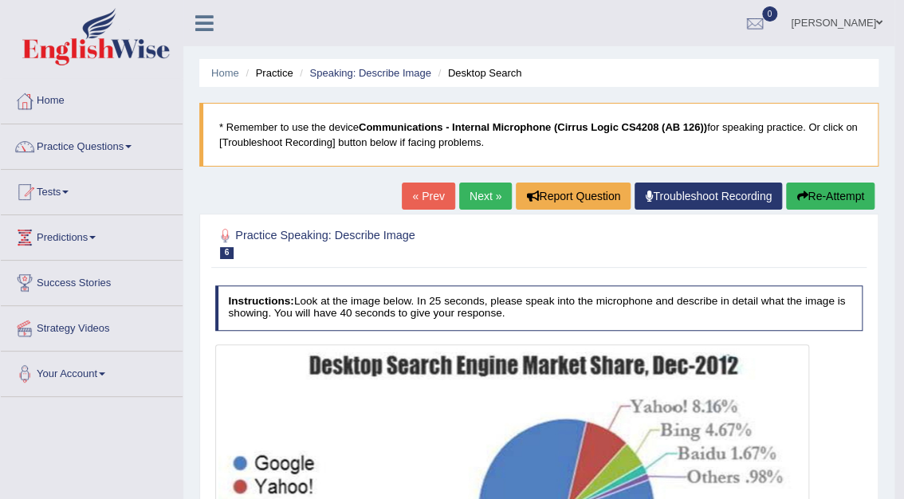
click at [839, 190] on button "Re-Attempt" at bounding box center [830, 196] width 89 height 27
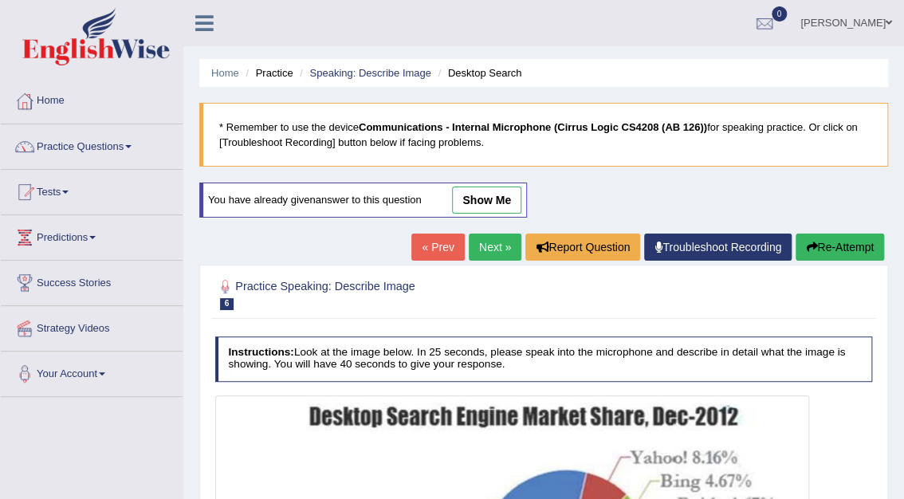
scroll to position [338, 0]
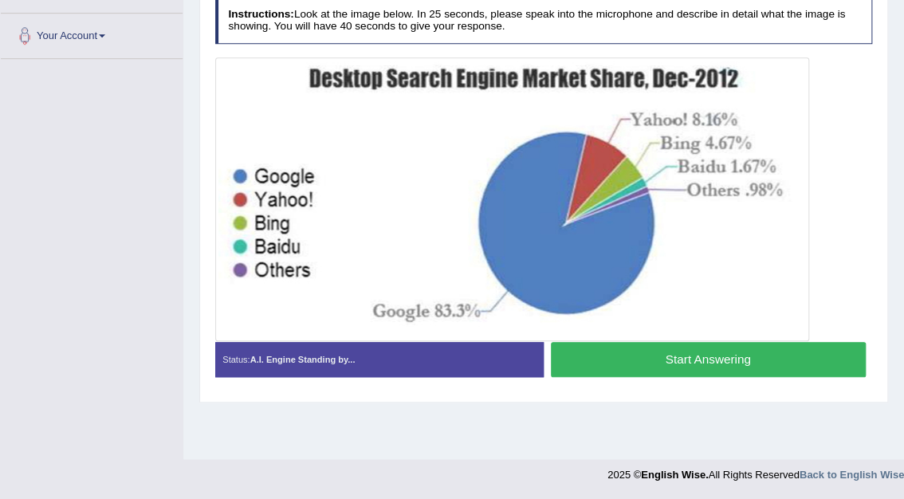
click at [696, 354] on button "Start Answering" at bounding box center [708, 359] width 315 height 34
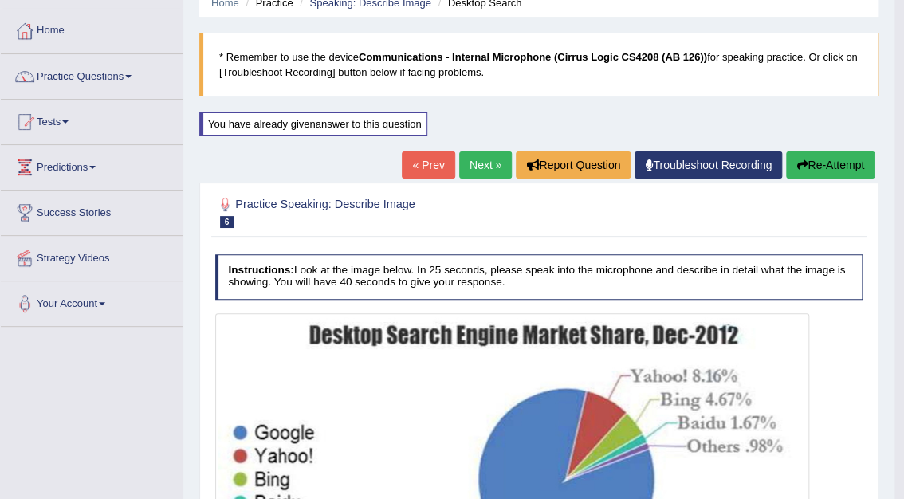
scroll to position [72, 0]
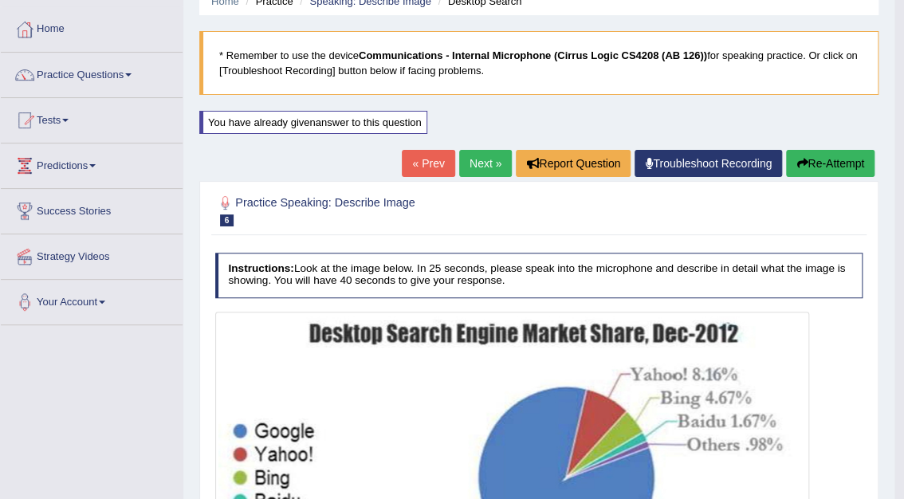
click at [817, 163] on button "Re-Attempt" at bounding box center [830, 163] width 89 height 27
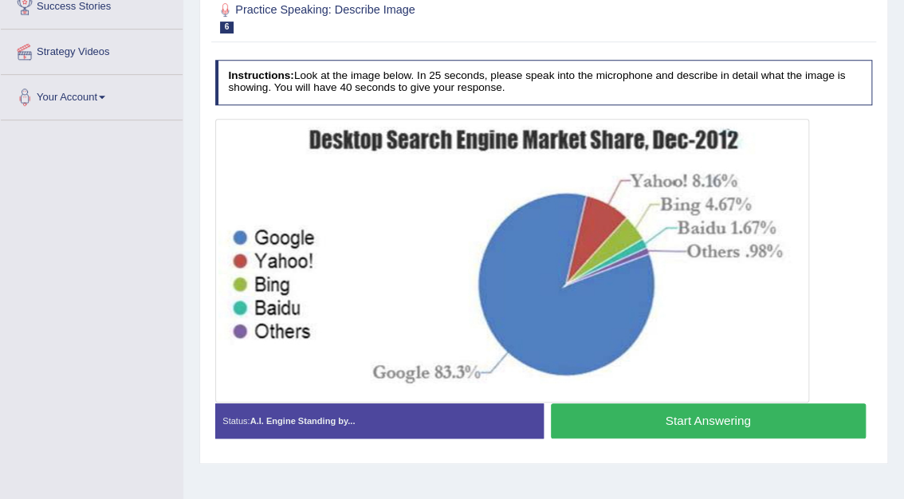
scroll to position [278, 0]
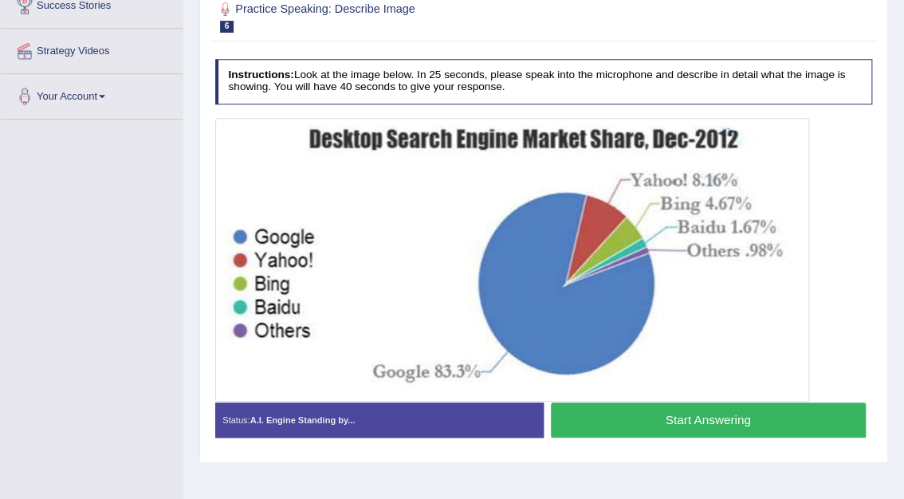
click at [711, 416] on button "Start Answering" at bounding box center [708, 420] width 315 height 34
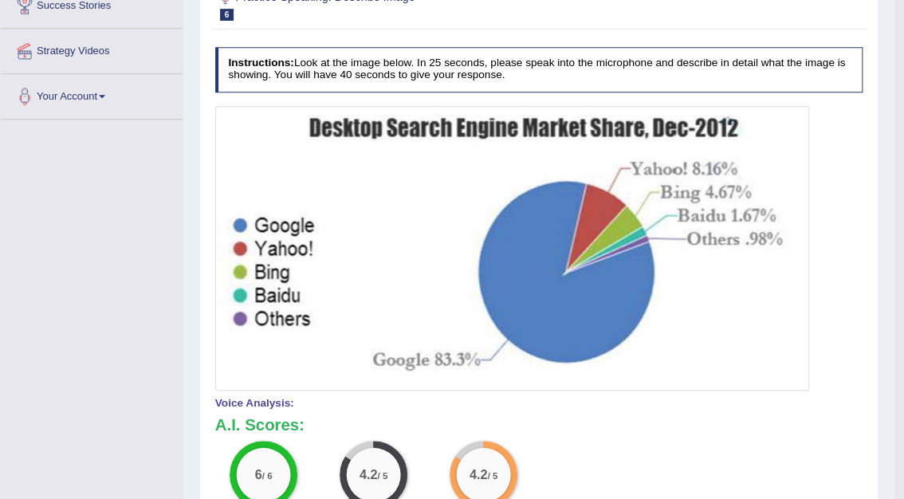
drag, startPoint x: 910, startPoint y: 167, endPoint x: 904, endPoint y: 227, distance: 61.0
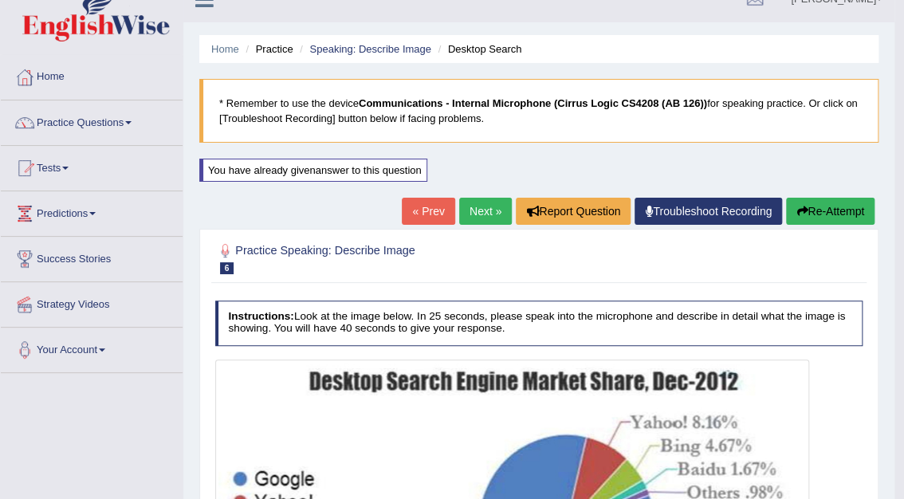
scroll to position [0, 0]
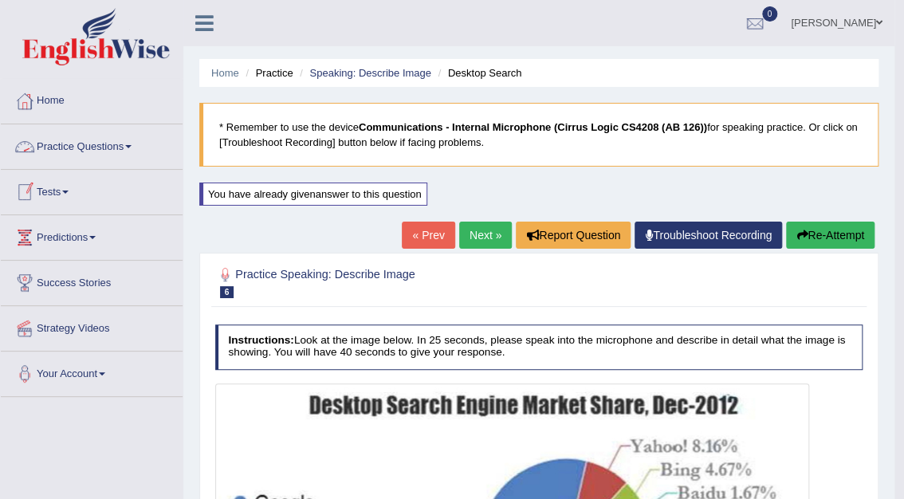
click at [96, 147] on link "Practice Questions" at bounding box center [92, 144] width 182 height 40
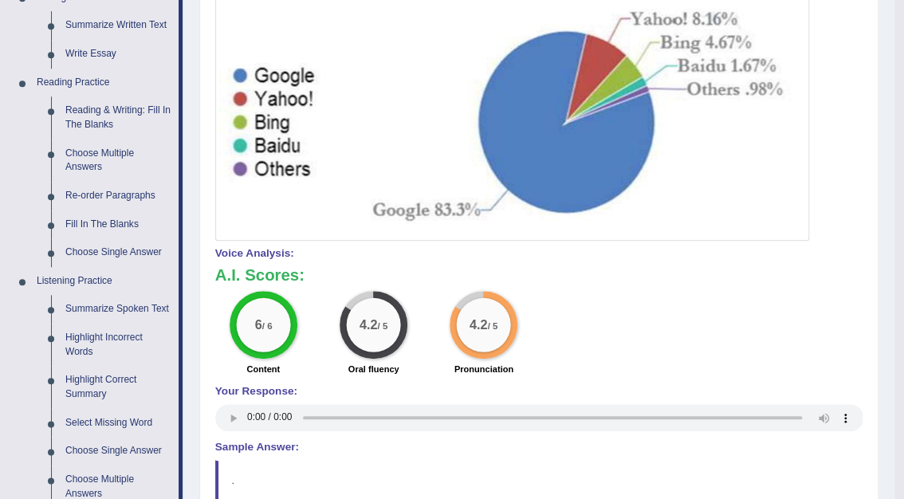
scroll to position [425, 0]
